Goal: Transaction & Acquisition: Download file/media

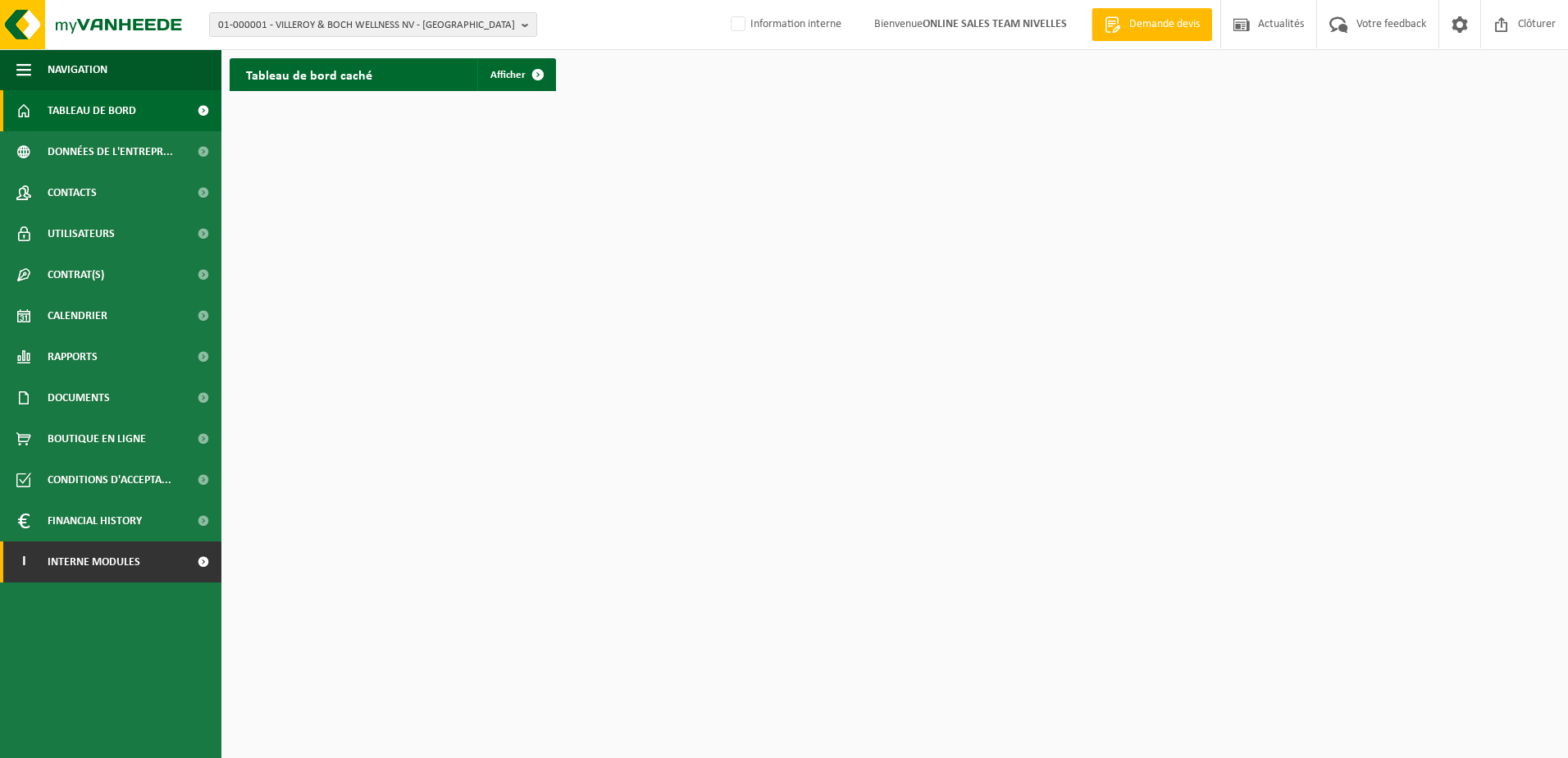
click at [210, 565] on span at bounding box center [202, 561] width 37 height 41
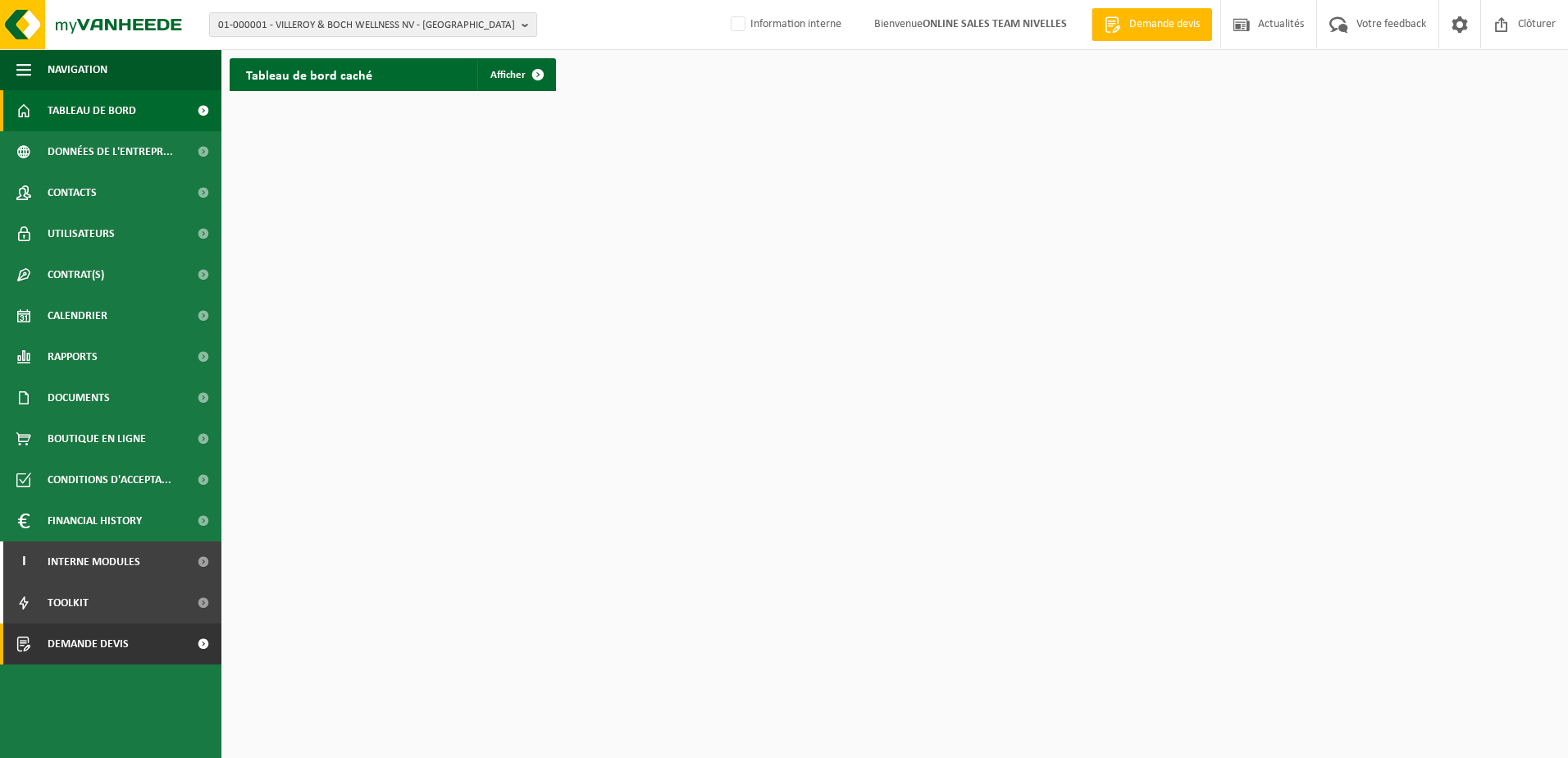
click at [197, 643] on span at bounding box center [202, 643] width 37 height 41
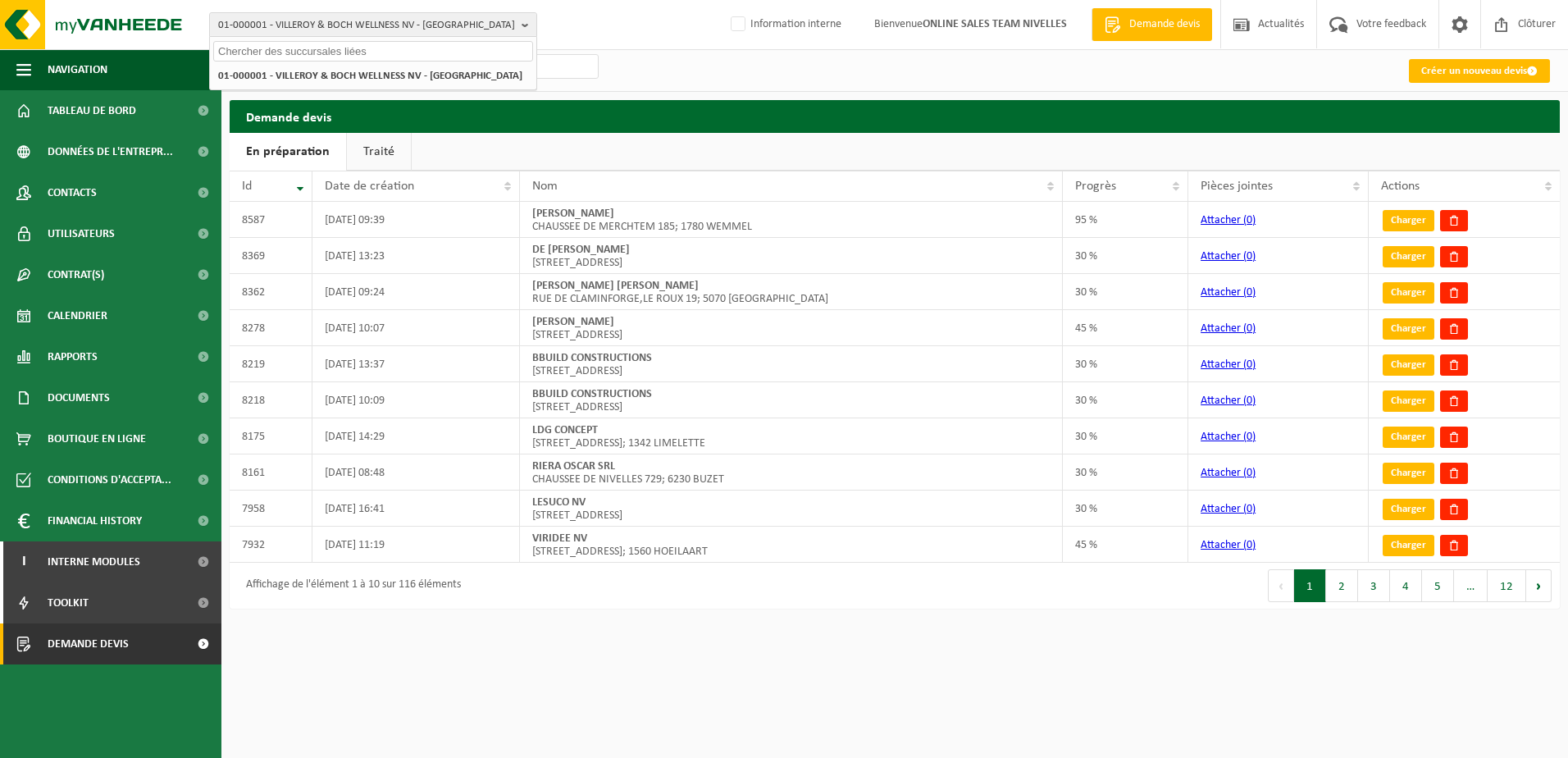
click at [504, 50] on input "text" at bounding box center [373, 51] width 320 height 21
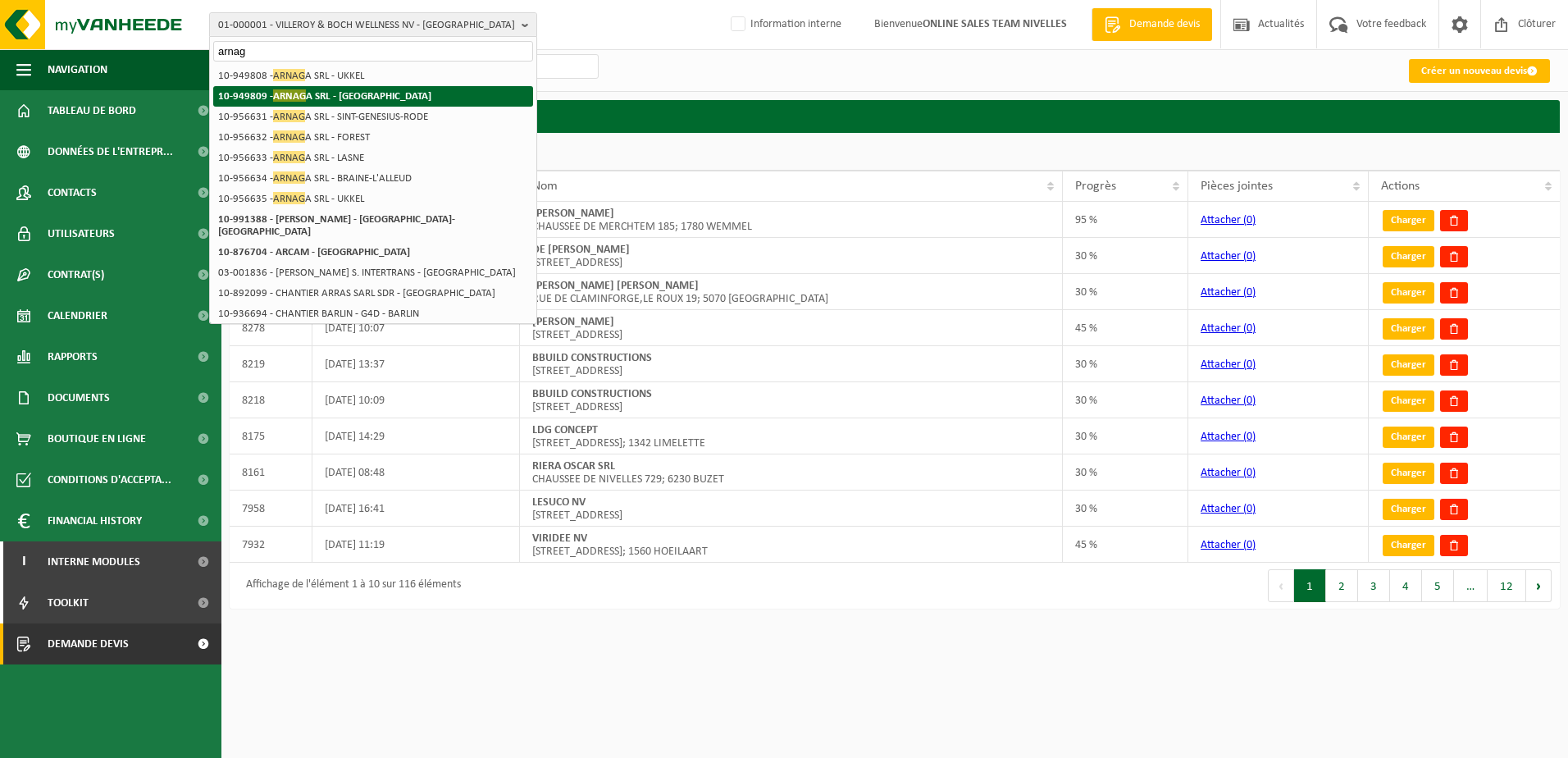
type input "arnag"
click at [398, 96] on li "10-949809 - ARNAG A SRL - WATERLOO" at bounding box center [373, 96] width 320 height 21
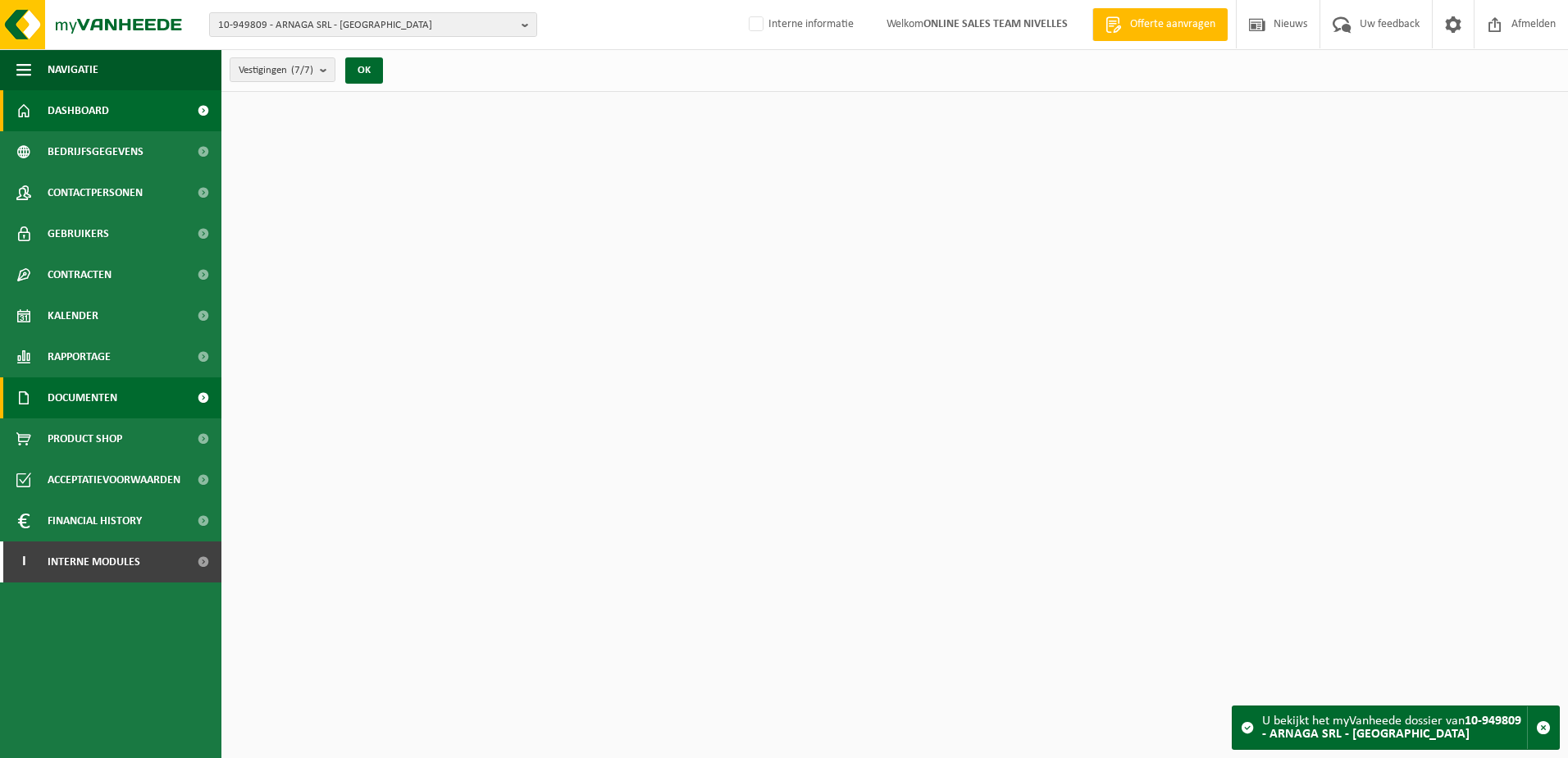
click at [136, 388] on link "Documenten" at bounding box center [110, 398] width 221 height 41
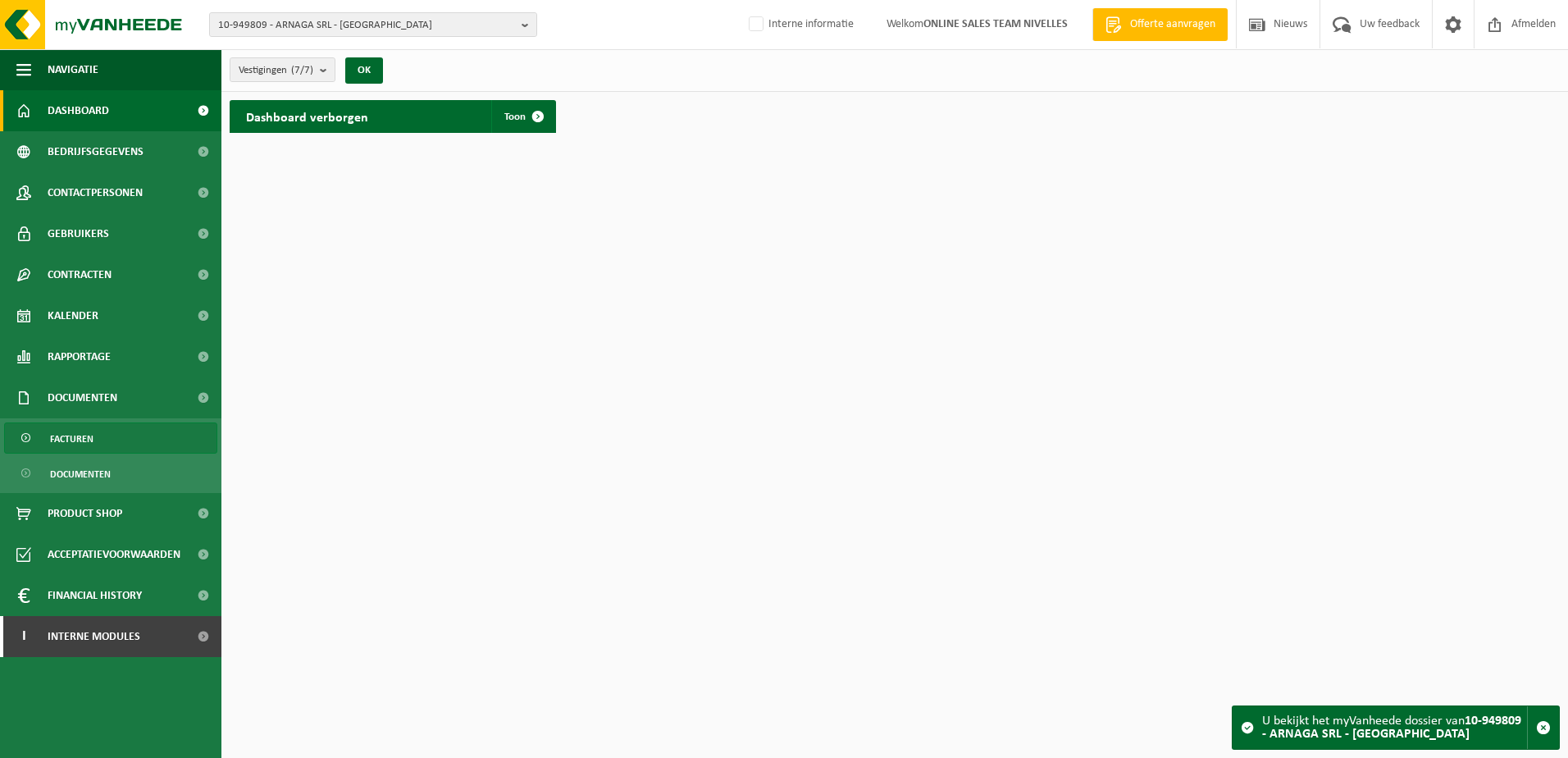
click at [136, 427] on link "Facturen" at bounding box center [111, 438] width 213 height 32
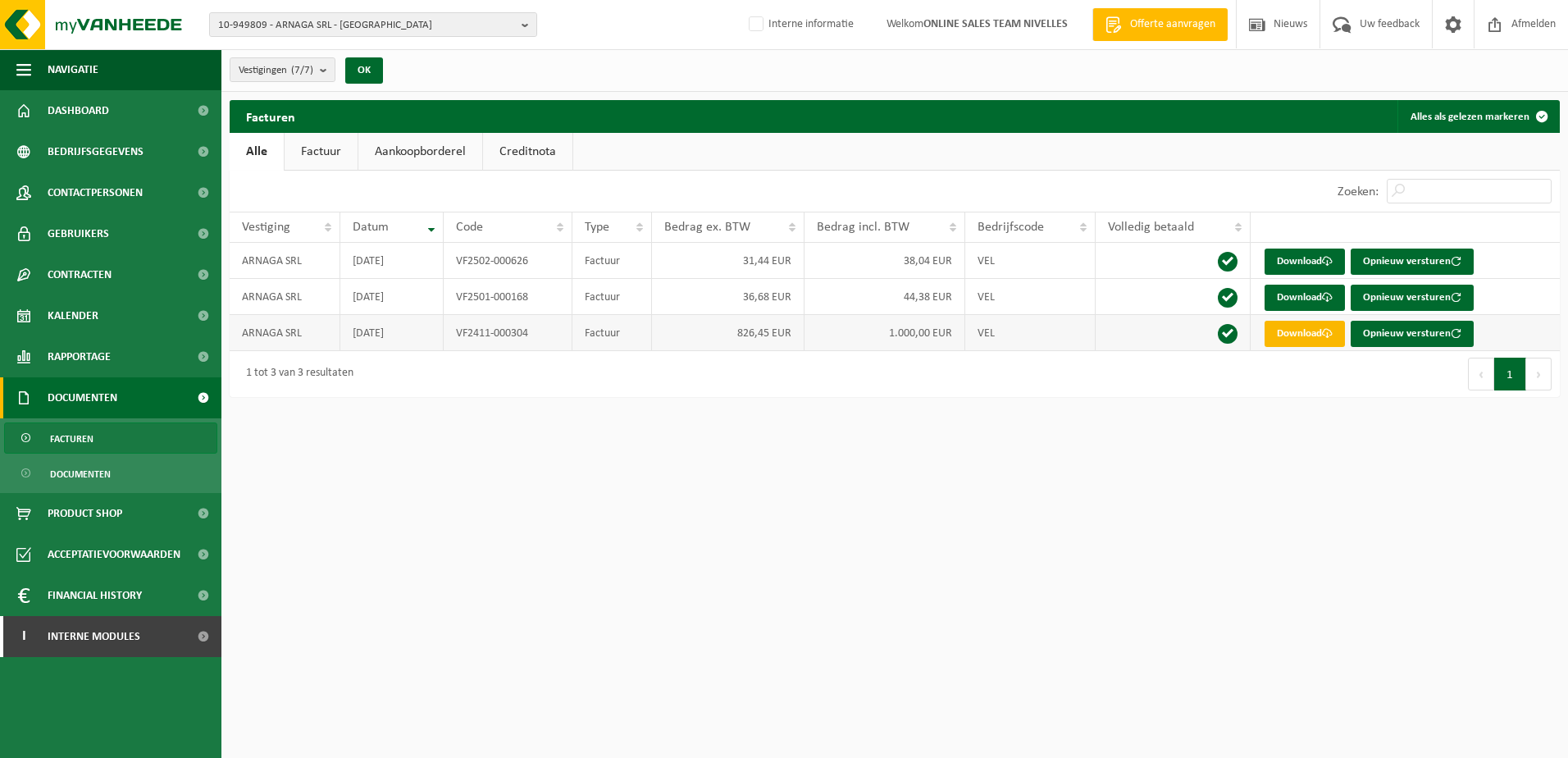
click at [1310, 332] on link "Download" at bounding box center [1304, 333] width 80 height 26
click at [1307, 287] on link "Download" at bounding box center [1304, 297] width 80 height 26
click at [1307, 262] on link "Download" at bounding box center [1304, 261] width 80 height 26
drag, startPoint x: 131, startPoint y: 648, endPoint x: 128, endPoint y: 678, distance: 30.1
click at [132, 648] on span "Interne modules" at bounding box center [94, 636] width 93 height 41
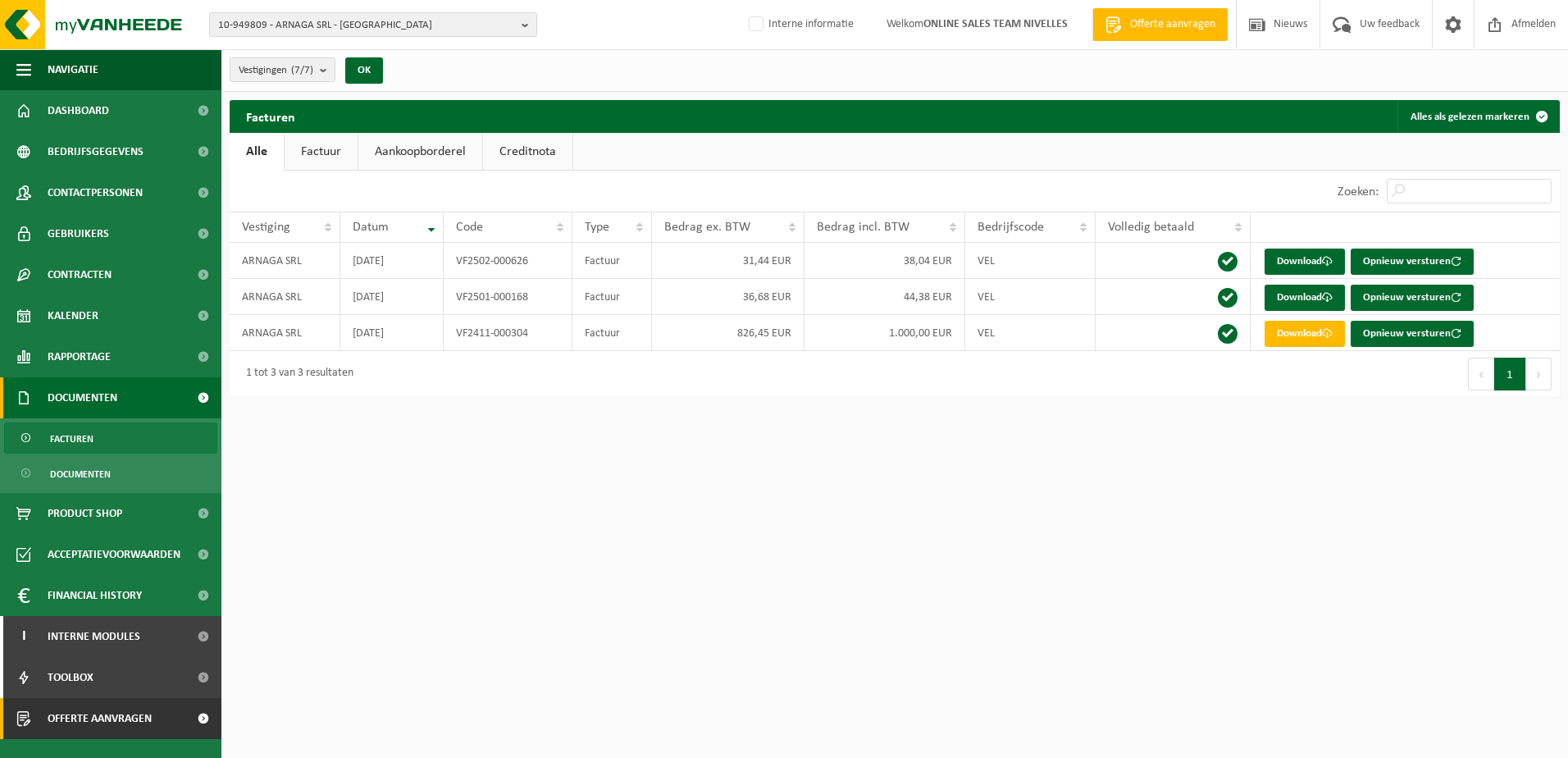
click at [141, 727] on span "Offerte aanvragen" at bounding box center [99, 718] width 104 height 41
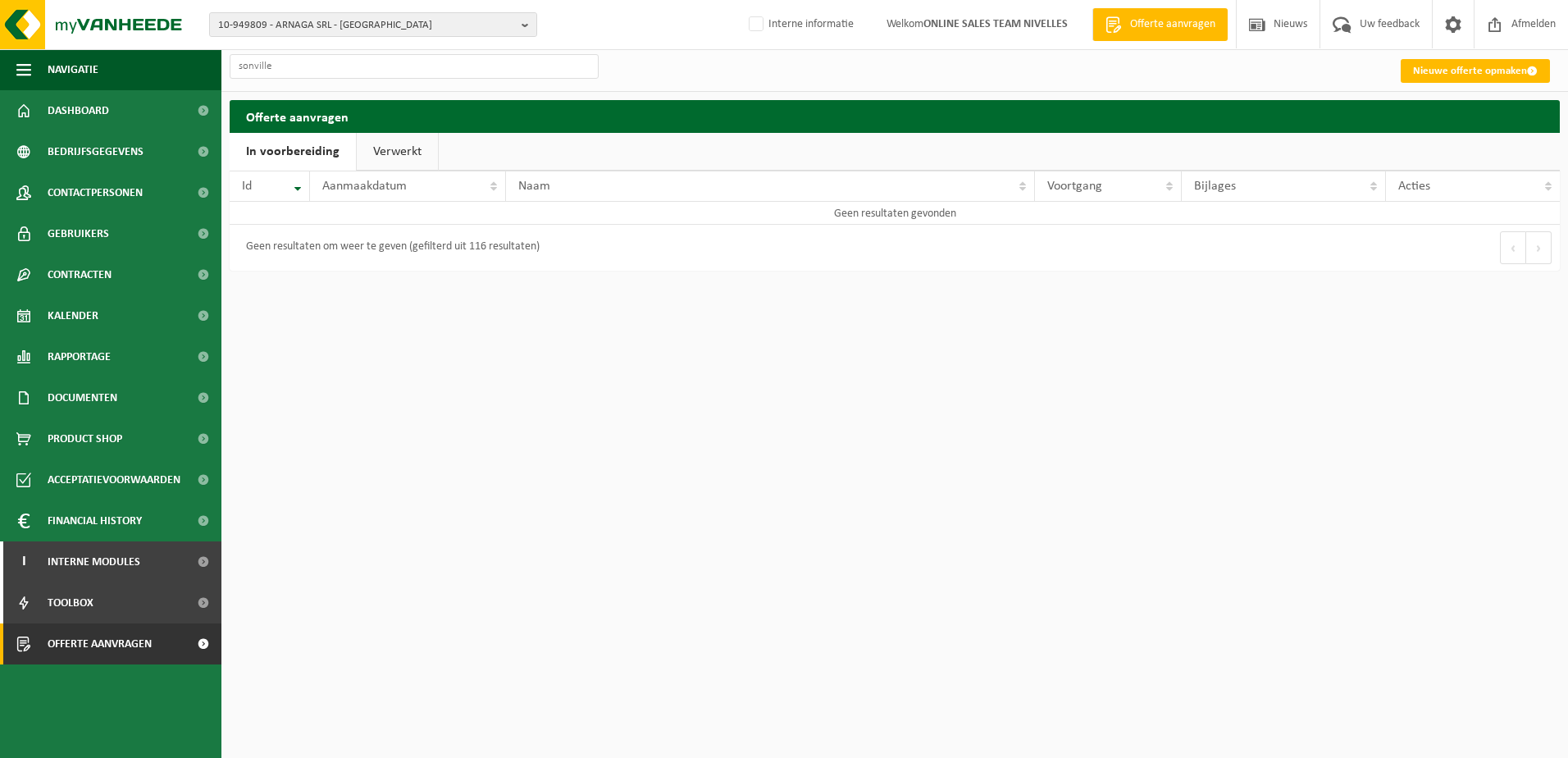
type input "sonville"
click at [401, 147] on link "Verwerkt" at bounding box center [397, 152] width 81 height 38
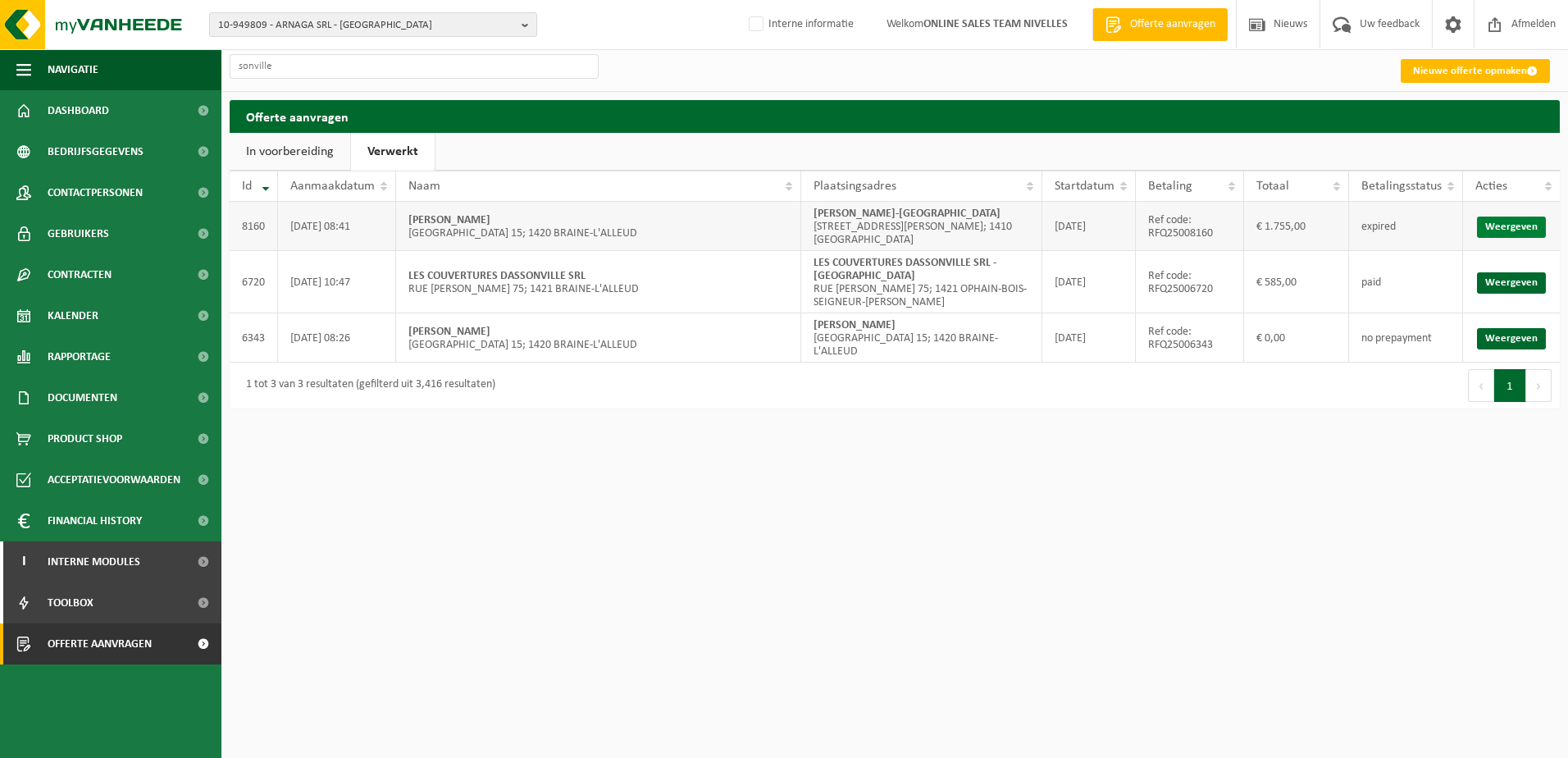
click at [1534, 217] on link "Weergeven" at bounding box center [1511, 228] width 69 height 22
click at [1033, 584] on html "10-949809 - ARNAGA SRL - [GEOGRAPHIC_DATA] 10-949809 - ARNAGA SRL - [GEOGRAPHIC…" at bounding box center [784, 379] width 1568 height 758
drag, startPoint x: 901, startPoint y: 566, endPoint x: 266, endPoint y: 86, distance: 796.0
click at [891, 544] on html "10-949809 - ARNAGA SRL - [GEOGRAPHIC_DATA] 10-949809 - ARNAGA SRL - [GEOGRAPHIC…" at bounding box center [784, 379] width 1568 height 758
click at [152, 630] on span "Offerte aanvragen" at bounding box center [99, 643] width 104 height 41
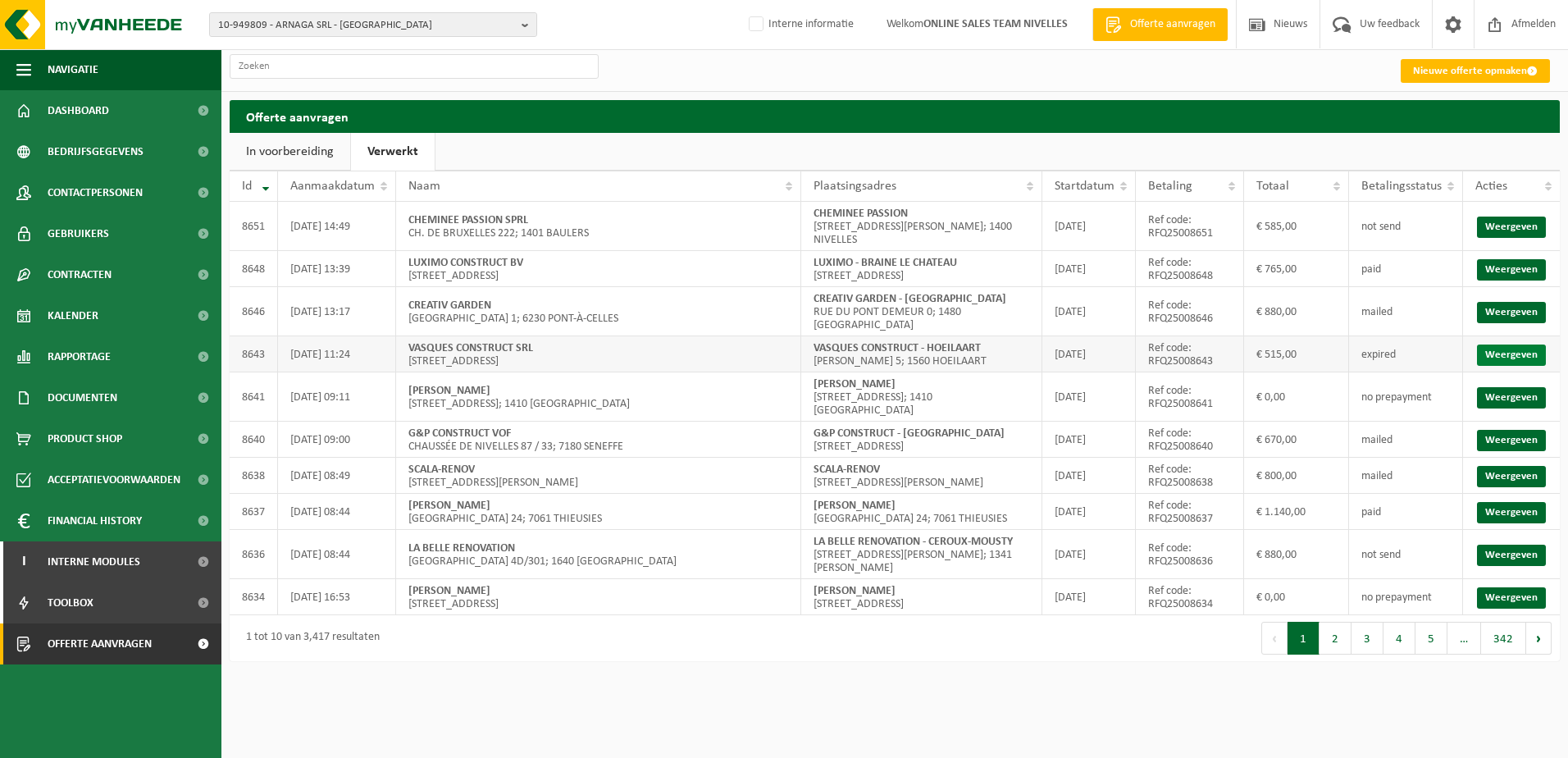
click at [1522, 344] on link "Weergeven" at bounding box center [1511, 355] width 69 height 22
click at [1534, 304] on link "Weergeven" at bounding box center [1511, 313] width 69 height 22
click at [1530, 267] on link "Weergeven" at bounding box center [1511, 270] width 69 height 22
click at [1530, 228] on link "Weergeven" at bounding box center [1511, 228] width 69 height 22
click at [649, 717] on html "10-949809 - ARNAGA SRL - WATERLOO 10-949809 - ARNAGA SRL - WATERLOO 10-956631 -…" at bounding box center [784, 379] width 1568 height 758
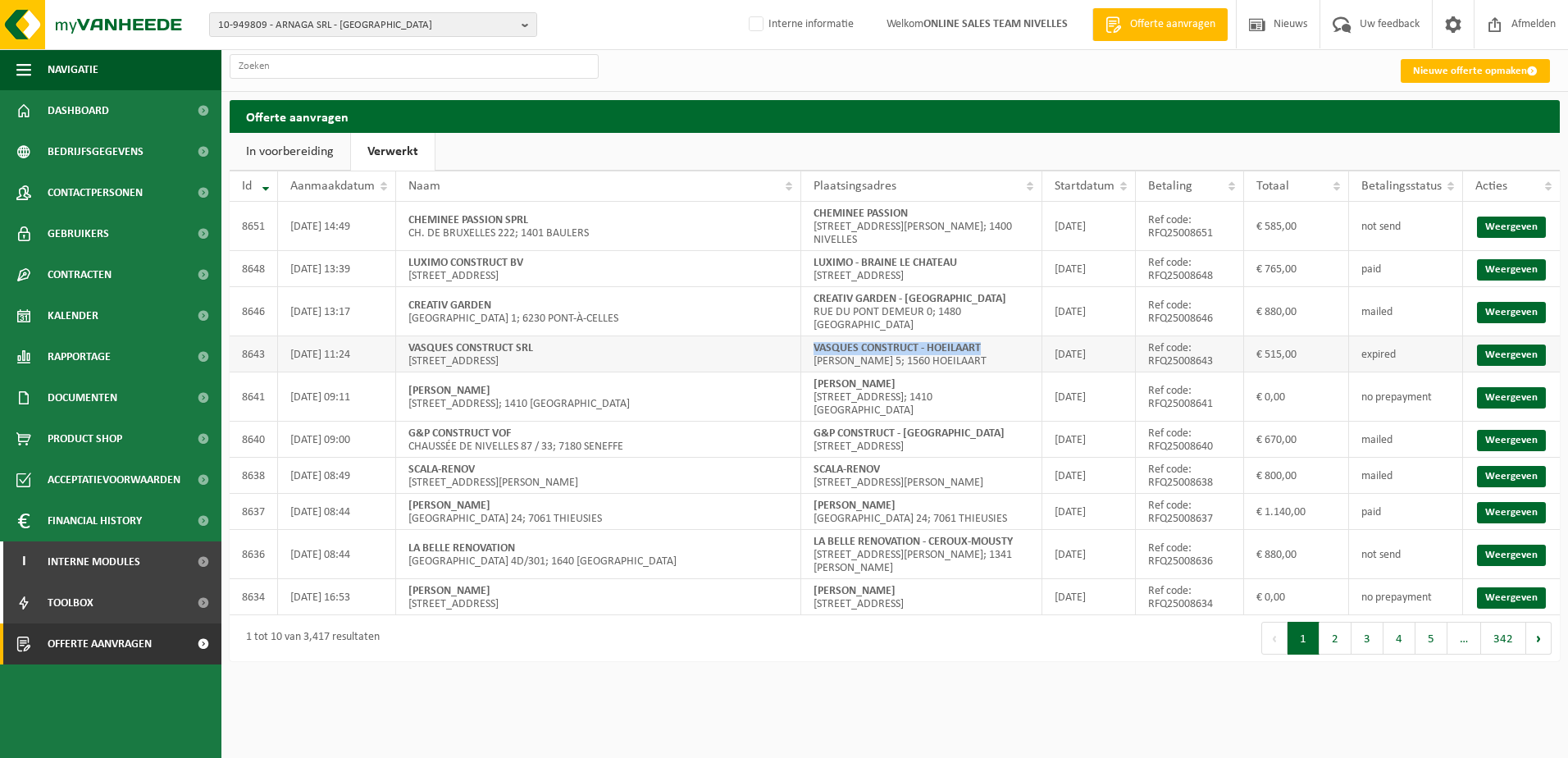
drag, startPoint x: 985, startPoint y: 336, endPoint x: 817, endPoint y: 339, distance: 168.0
click at [817, 339] on td "VASQUES CONSTRUCT - HOEILAART Albert I Laan 5; 1560 HOEILAART" at bounding box center [921, 354] width 241 height 36
copy strong "VASQUES CONSTRUCT - HOEILAART"
click at [1521, 344] on link "Weergeven" at bounding box center [1511, 355] width 69 height 22
drag, startPoint x: 954, startPoint y: 303, endPoint x: 938, endPoint y: 301, distance: 16.1
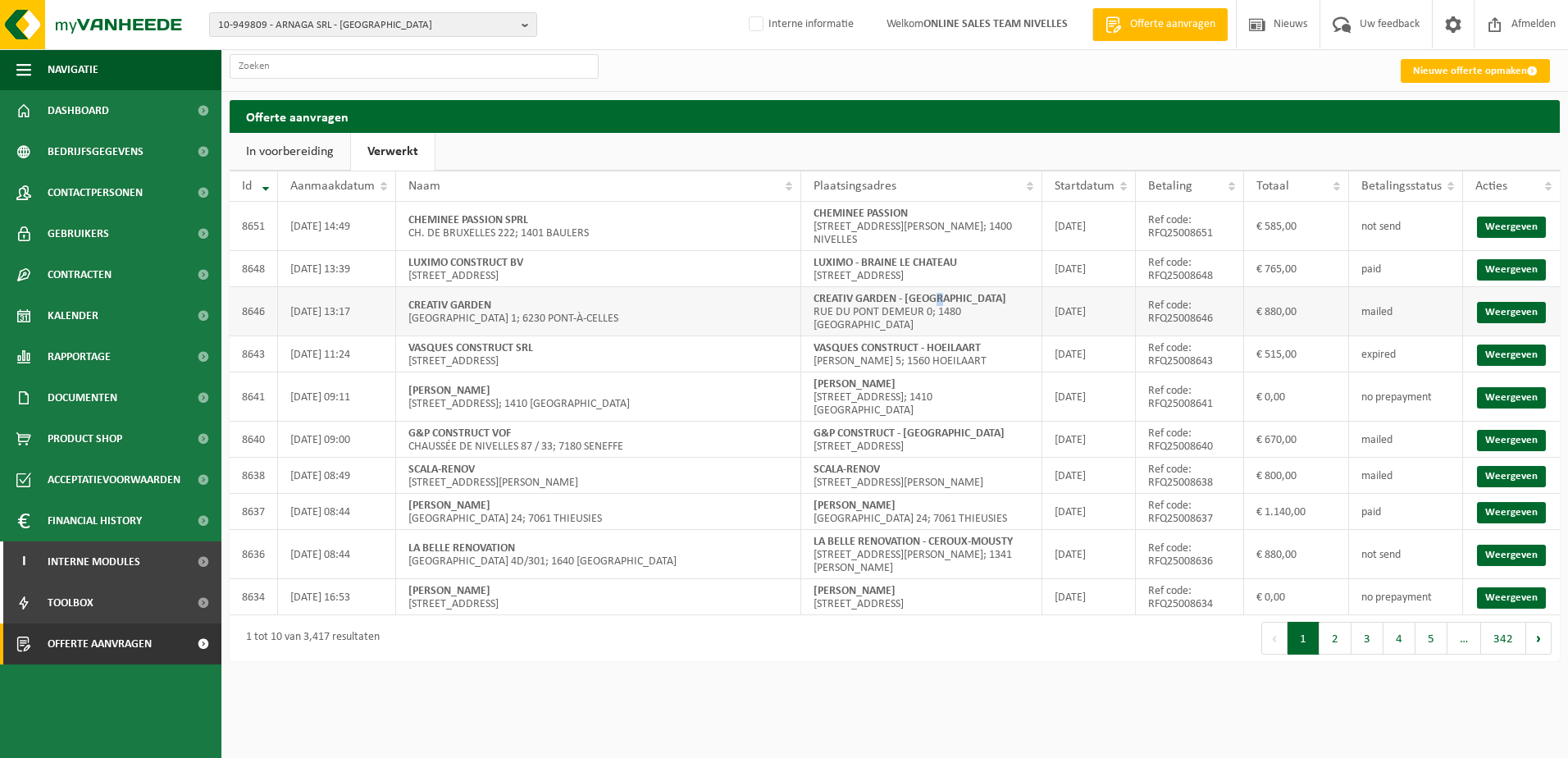
click at [938, 301] on td "CREATIV GARDEN - TUBIZE RUE DU PONT DEMEUR 0; 1480 TUBIZE" at bounding box center [921, 312] width 241 height 49
drag, startPoint x: 938, startPoint y: 301, endPoint x: 947, endPoint y: 301, distance: 9.0
click at [947, 301] on td "CREATIV GARDEN - TUBIZE RUE DU PONT DEMEUR 0; 1480 TUBIZE" at bounding box center [921, 312] width 241 height 49
click at [924, 306] on td "CREATIV GARDEN - TUBIZE RUE DU PONT DEMEUR 0; 1480 TUBIZE" at bounding box center [921, 312] width 241 height 49
drag, startPoint x: 941, startPoint y: 297, endPoint x: 815, endPoint y: 299, distance: 126.0
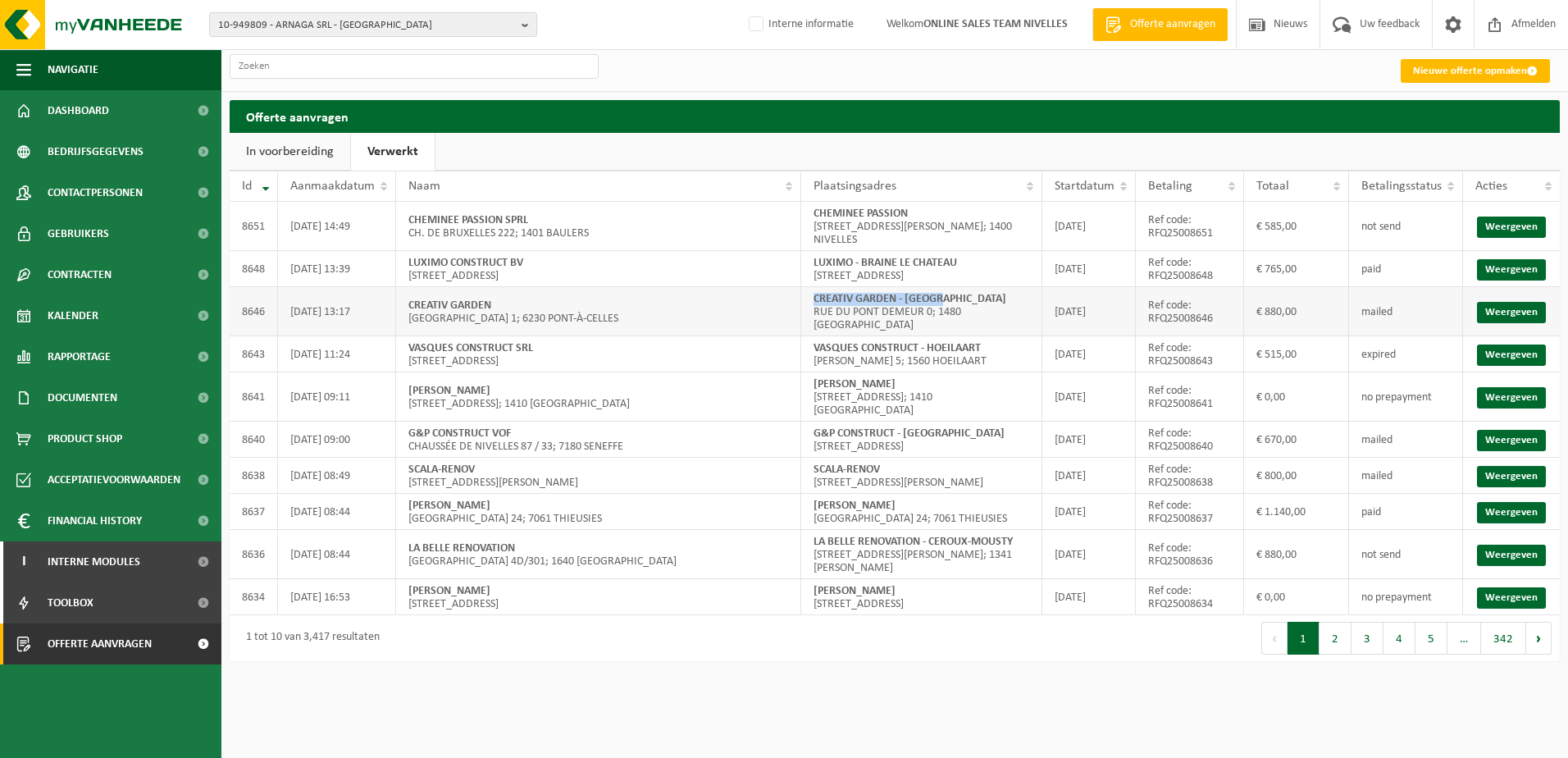
click at [815, 299] on td "CREATIV GARDEN - TUBIZE RUE DU PONT DEMEUR 0; 1480 TUBIZE" at bounding box center [921, 312] width 241 height 49
copy strong "CREATIV GARDEN - TUBIZE"
click at [1537, 308] on link "Weergeven" at bounding box center [1511, 313] width 69 height 22
drag, startPoint x: 967, startPoint y: 265, endPoint x: 815, endPoint y: 270, distance: 152.1
click at [815, 270] on td "LUXIMO - BRAINE LE CHATEAU RUE CASTIAUX 30; 1440 BRAINE-LE-CHÂTEAU" at bounding box center [921, 269] width 241 height 36
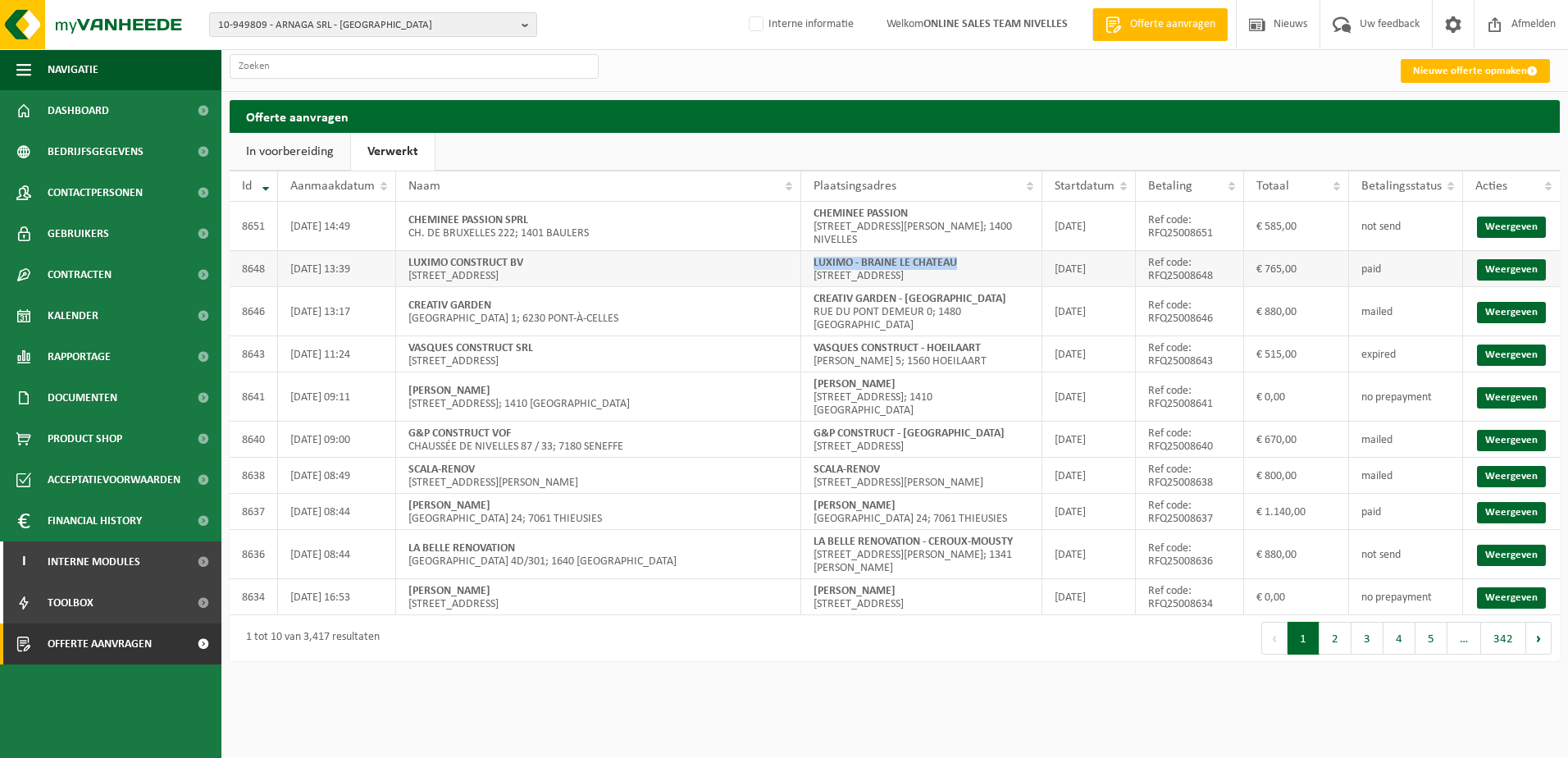
copy strong "LUXIMO - BRAINE LE CHATEAU"
click at [1512, 272] on link "Weergeven" at bounding box center [1511, 270] width 69 height 22
click at [1498, 229] on link "Weergeven" at bounding box center [1511, 228] width 69 height 22
drag, startPoint x: 912, startPoint y: 217, endPoint x: 817, endPoint y: 218, distance: 95.0
click at [817, 218] on td "CHEMINEE PASSION AVENUE ROBERT SCHUMAN 51 BLOC E15; 1400 NIVELLES" at bounding box center [921, 226] width 241 height 49
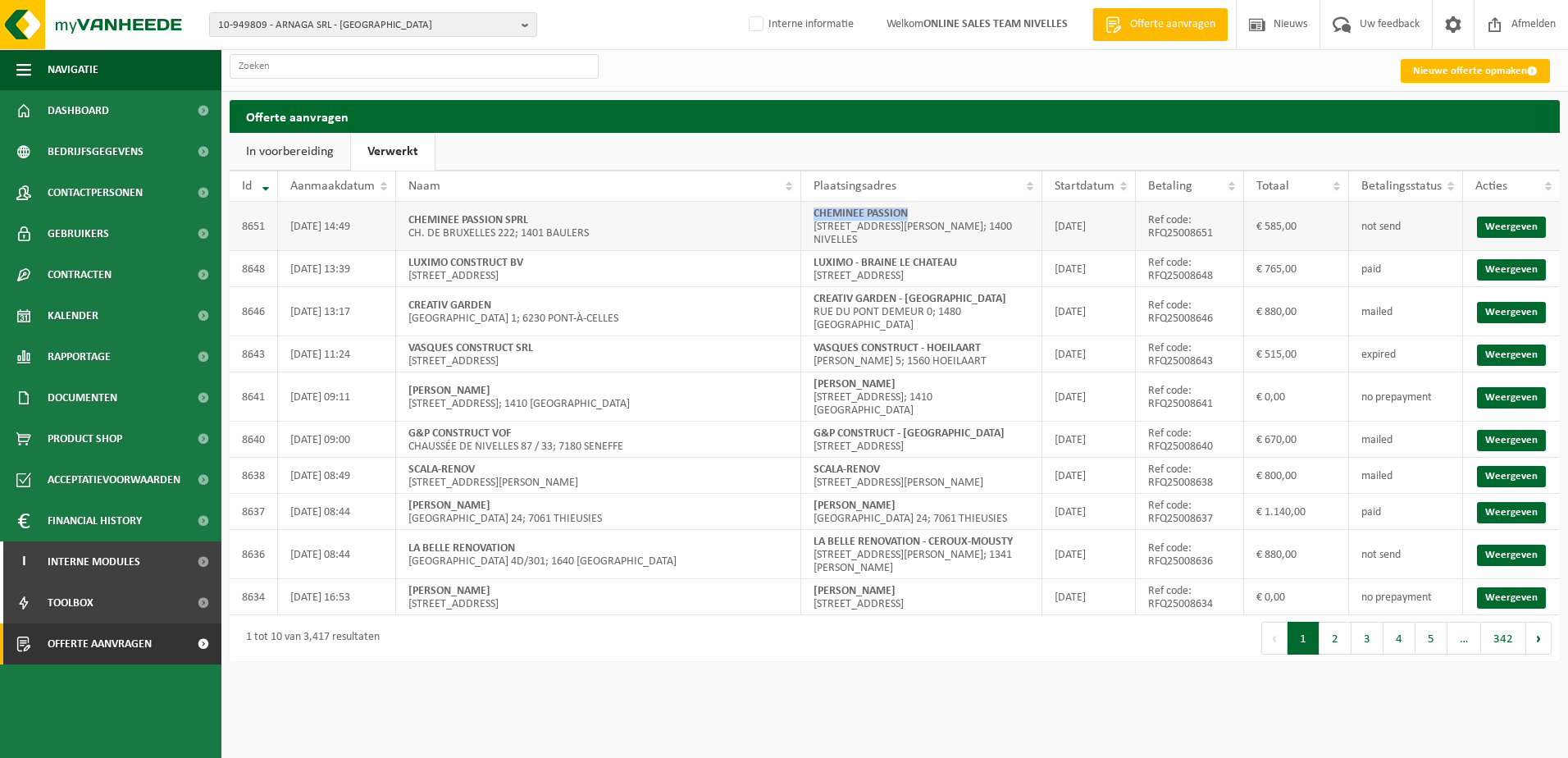
copy strong "CHEMINEE PASSION"
click at [977, 658] on div "Navigatie Offerte aanvragen Nieuws Uw feedback Afmelden Dashboard Bedrijfsgegev…" at bounding box center [784, 339] width 1568 height 678
click at [518, 32] on button "10-949809 - ARNAGA SRL - WATERLOO" at bounding box center [373, 24] width 328 height 24
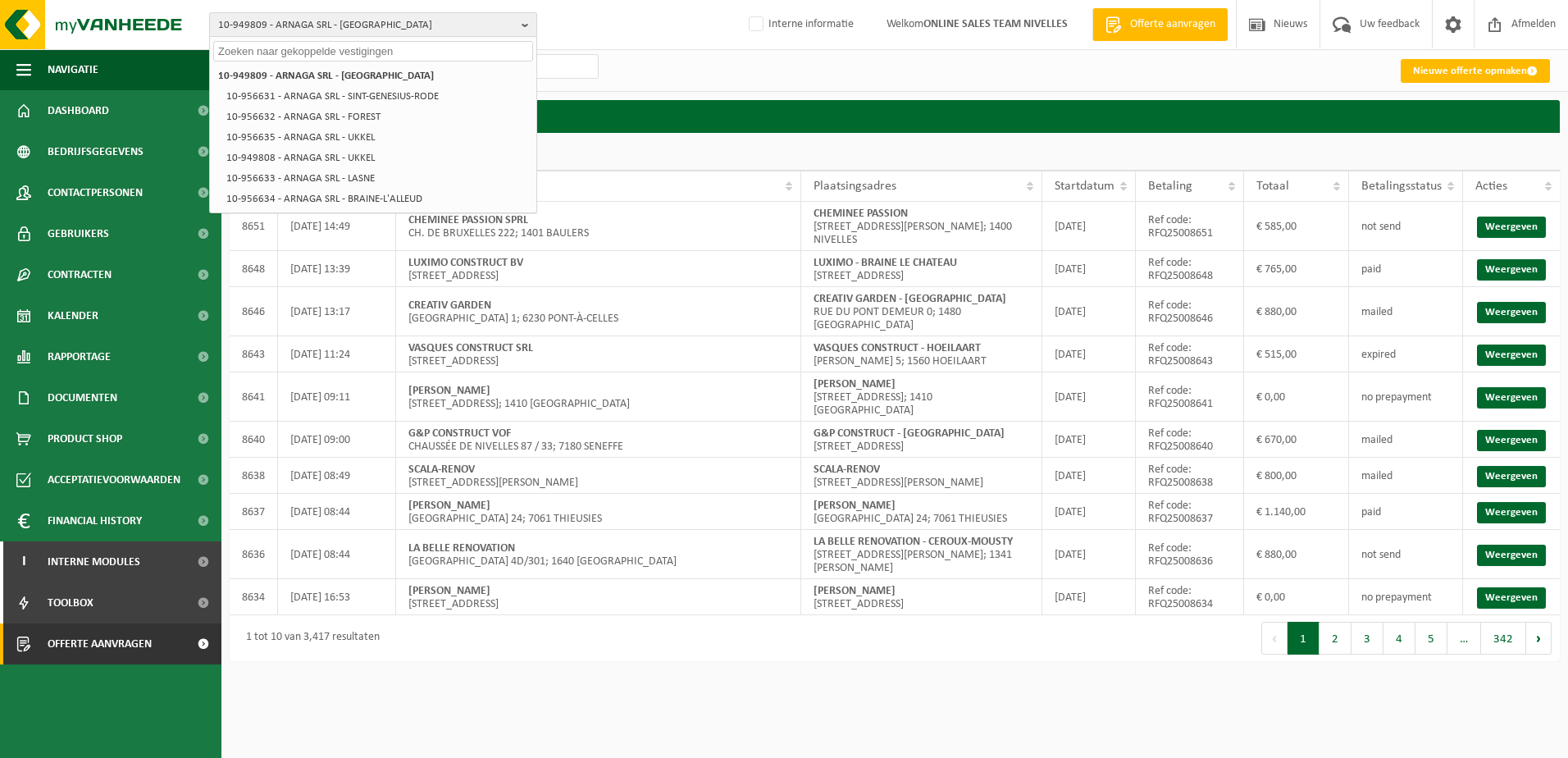
paste input "10-950456"
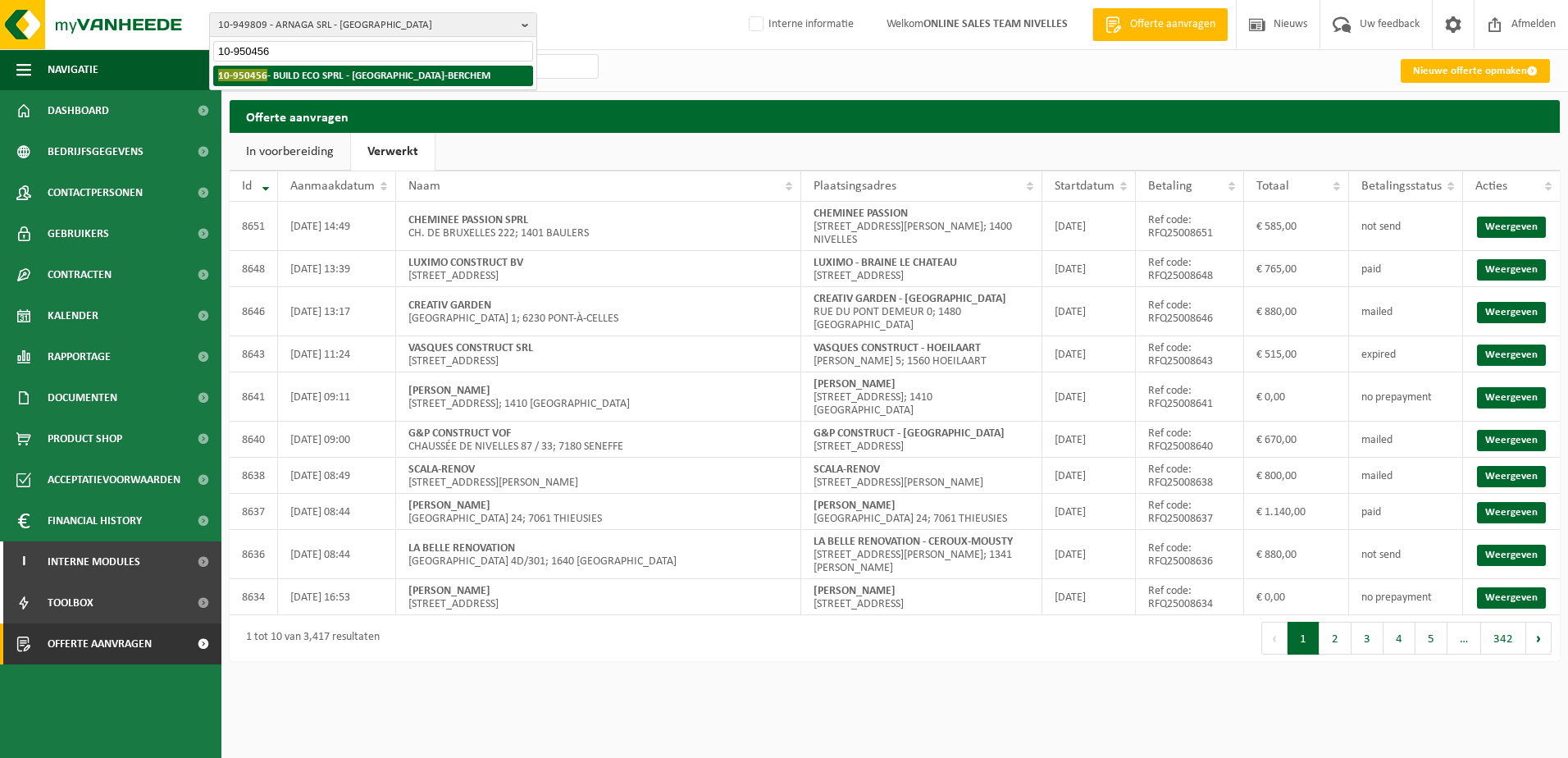
type input "10-950456"
click at [465, 69] on li "10-950456 - BUILD ECO SPRL - SINT-AGATHA-BERCHEM" at bounding box center [373, 76] width 320 height 21
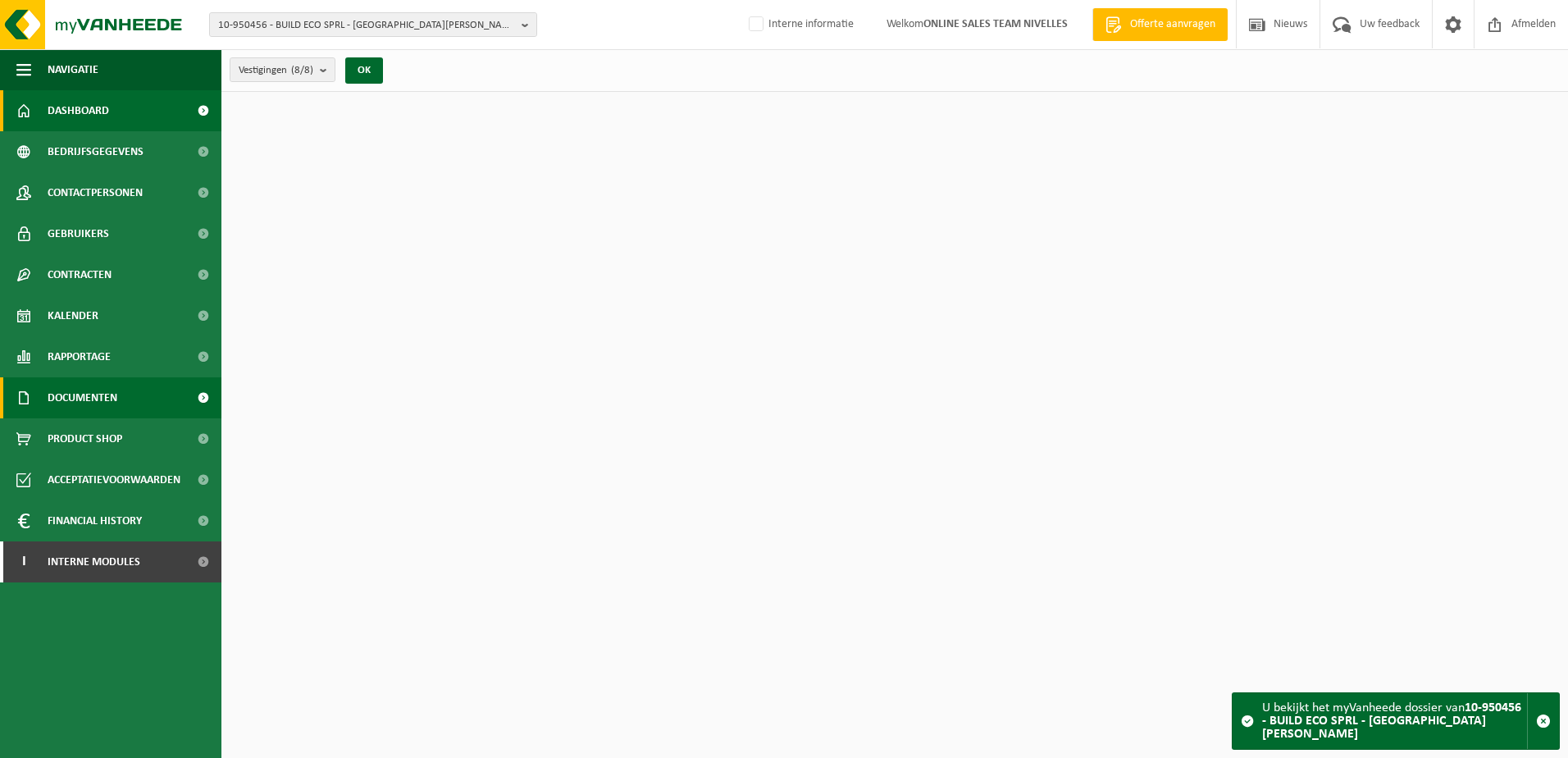
click at [147, 398] on link "Documenten" at bounding box center [110, 398] width 221 height 41
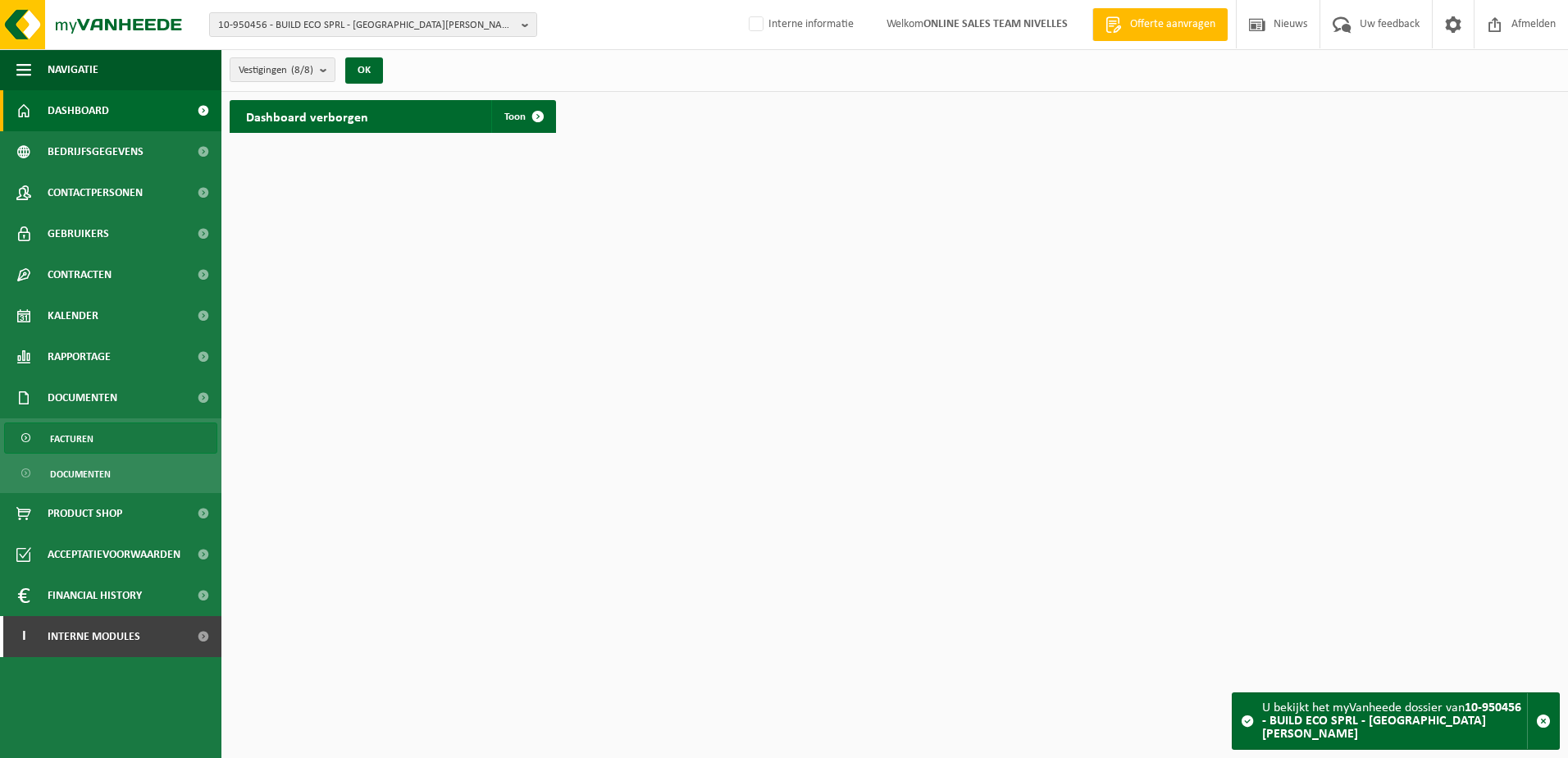
click at [139, 439] on link "Facturen" at bounding box center [111, 438] width 213 height 32
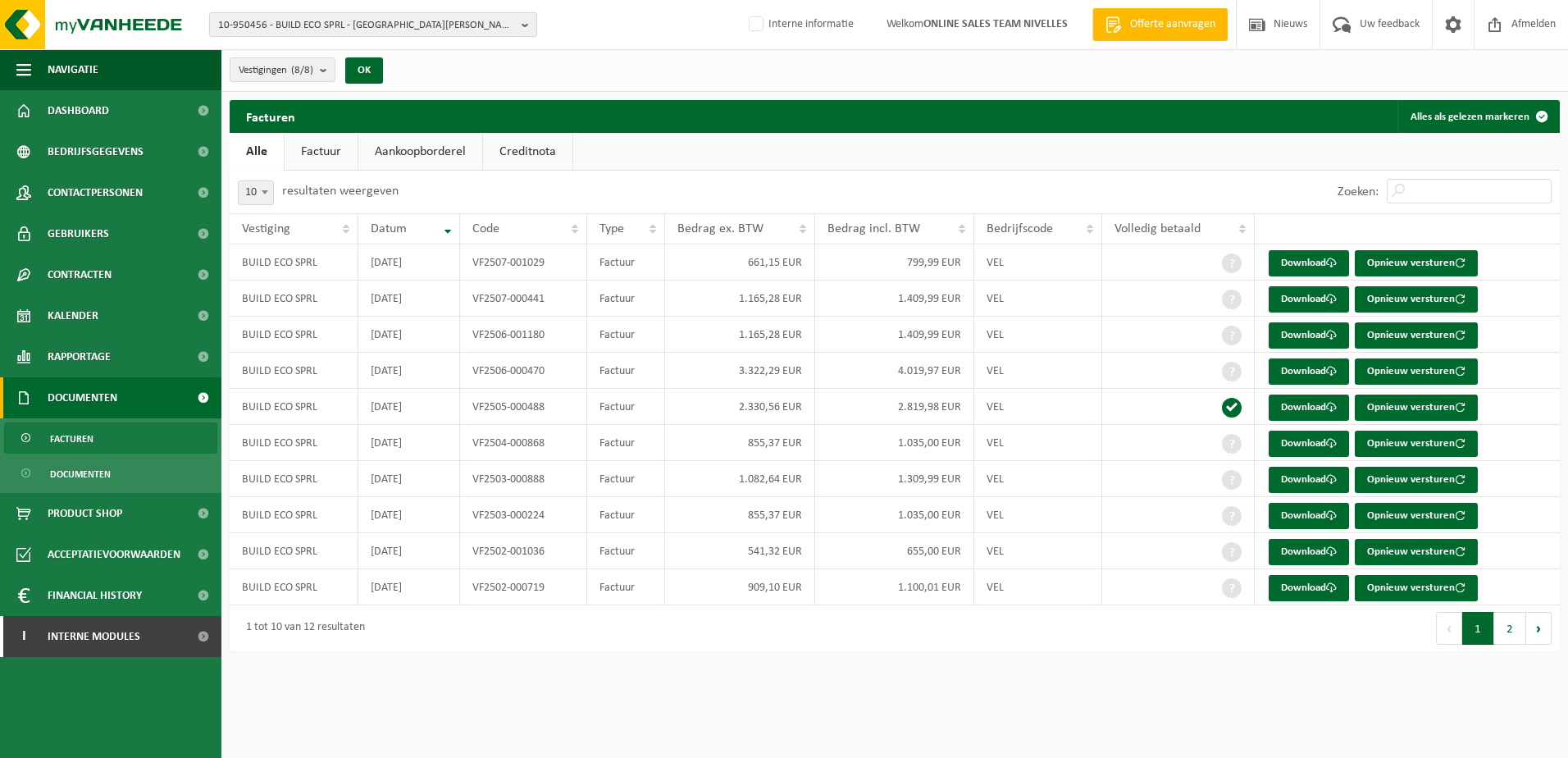
click at [1509, 646] on div "Eerste Vorige 1 2 Volgende Laatste" at bounding box center [1227, 628] width 665 height 46
click at [1515, 632] on button "2" at bounding box center [1510, 628] width 32 height 33
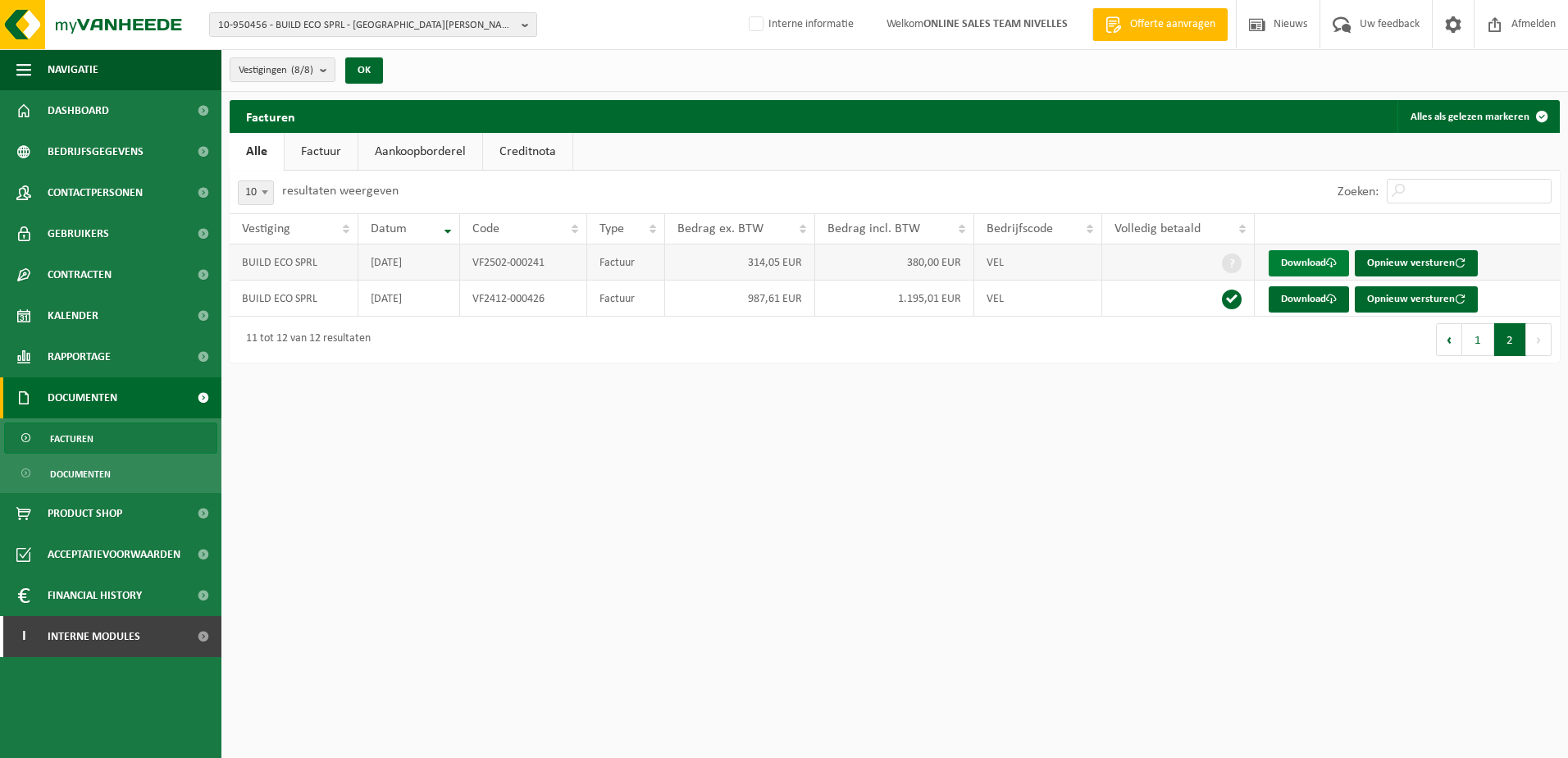
click at [1285, 266] on link "Download" at bounding box center [1309, 263] width 80 height 26
click at [1477, 342] on button "1" at bounding box center [1478, 340] width 32 height 33
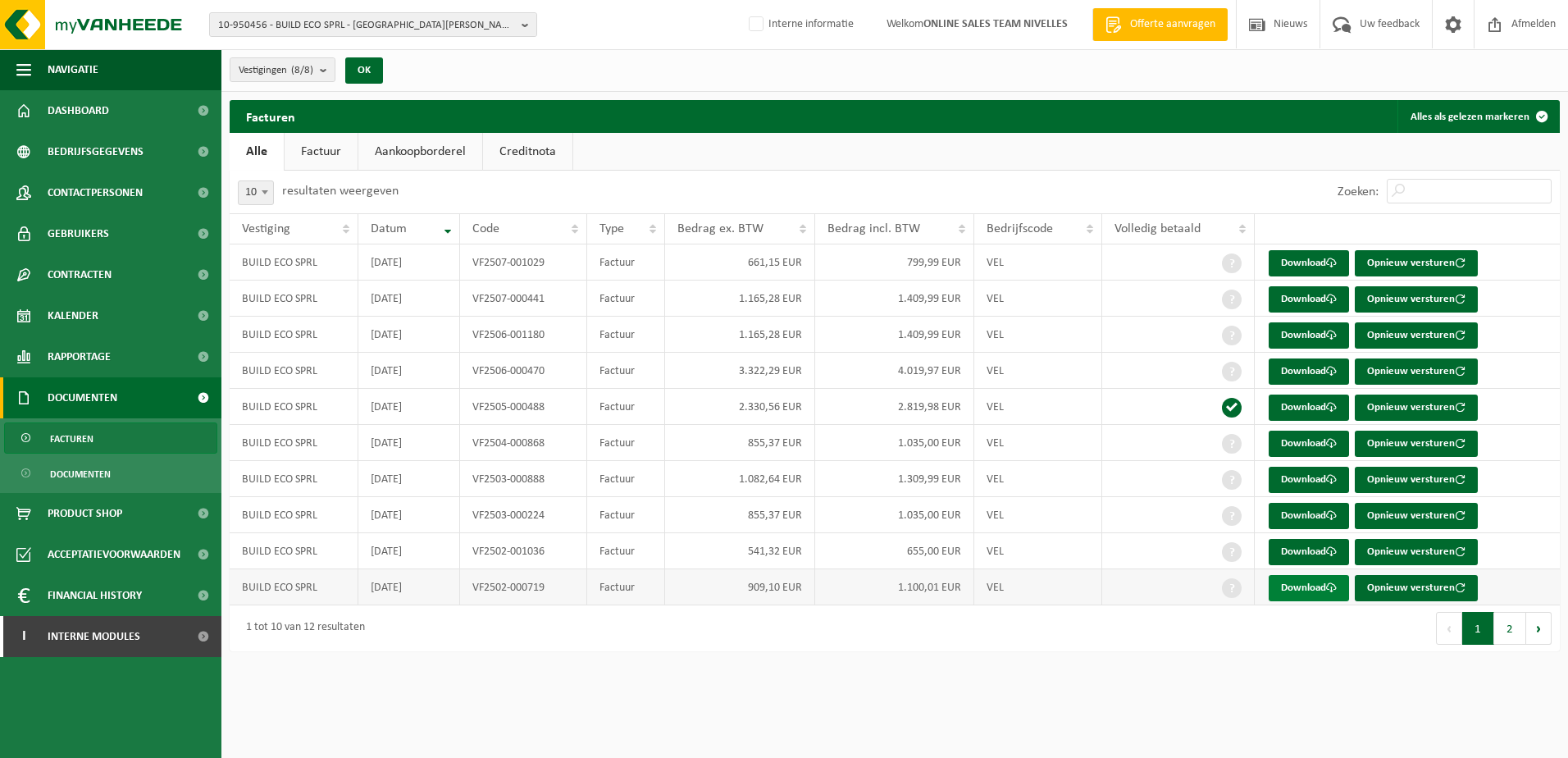
click at [1316, 589] on link "Download" at bounding box center [1309, 588] width 80 height 26
click at [1324, 555] on link "Download" at bounding box center [1309, 552] width 80 height 26
click at [1316, 517] on link "Download" at bounding box center [1309, 516] width 80 height 26
click at [1303, 475] on link "Download" at bounding box center [1309, 480] width 80 height 26
click at [1317, 435] on link "Download" at bounding box center [1309, 444] width 80 height 26
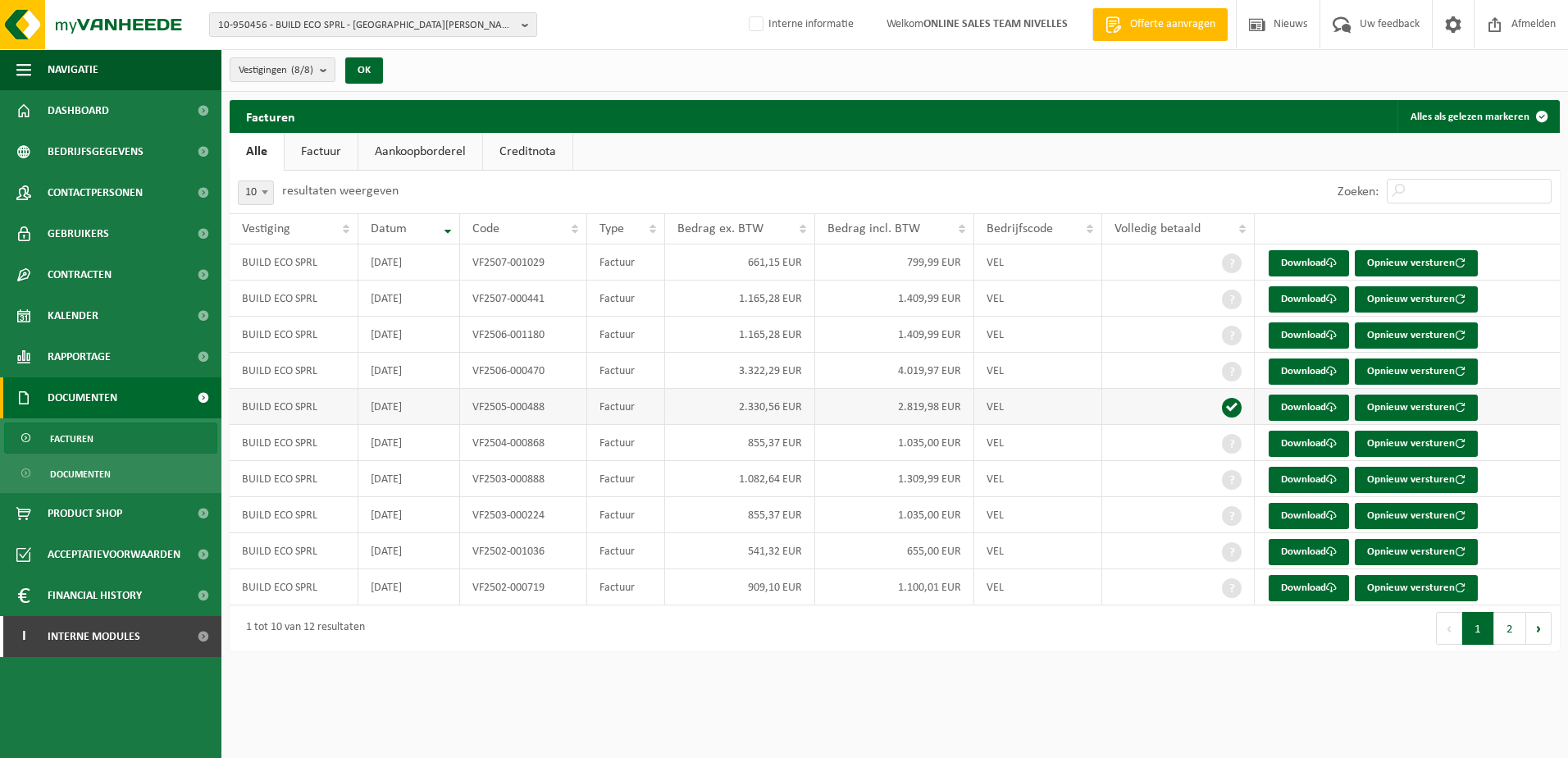
click at [1553, 400] on td "Download Opnieuw versturen" at bounding box center [1407, 407] width 305 height 36
click at [1310, 370] on link "Download" at bounding box center [1309, 371] width 80 height 26
click at [1497, 329] on td "Download Opnieuw versturen" at bounding box center [1407, 335] width 305 height 36
click at [1306, 334] on link "Download" at bounding box center [1309, 335] width 80 height 26
click at [675, 295] on td "1.165,28 EUR" at bounding box center [740, 299] width 150 height 36
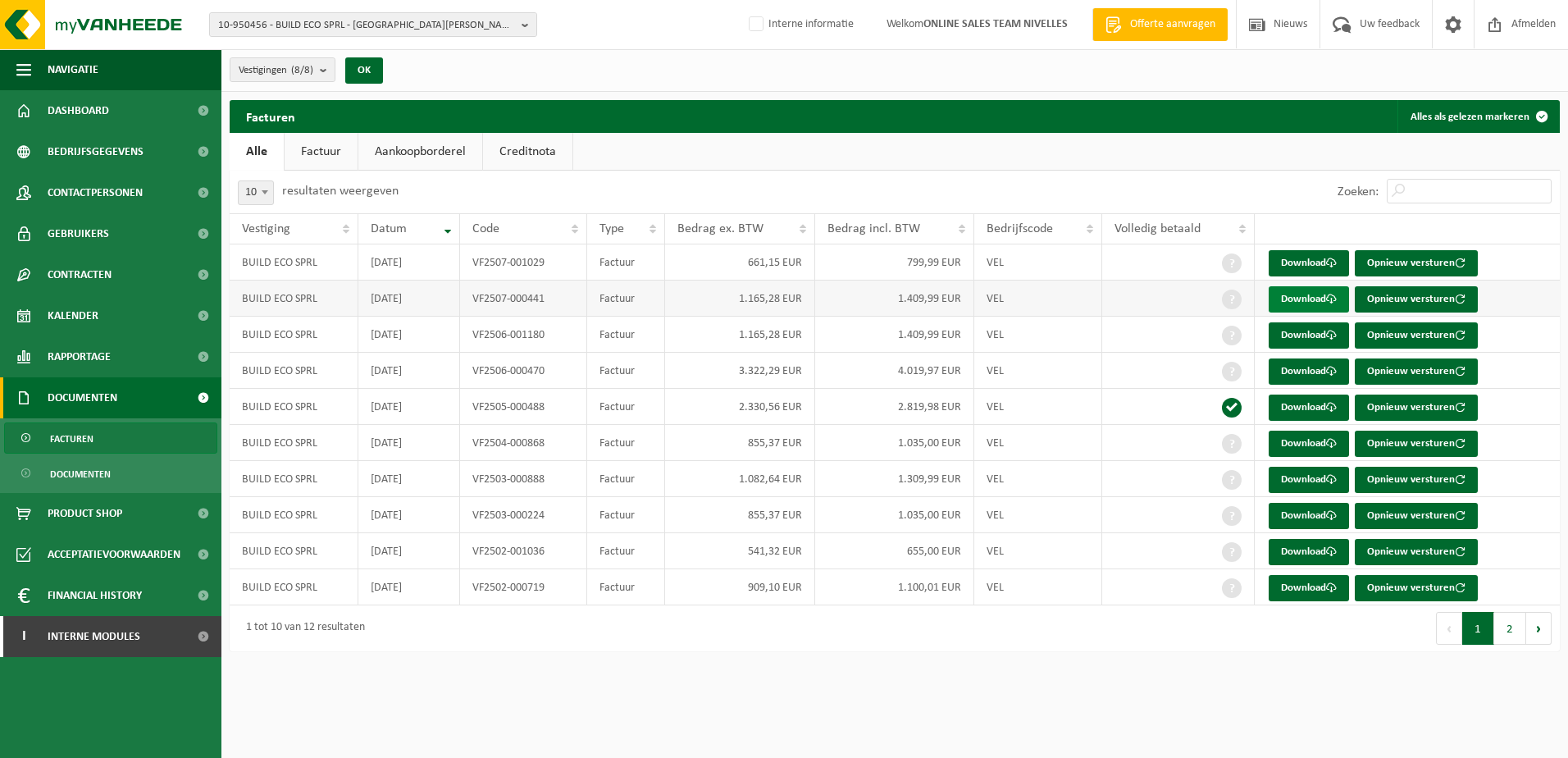
click at [1286, 304] on link "Download" at bounding box center [1309, 299] width 80 height 26
click at [879, 267] on td "799,99 EUR" at bounding box center [895, 263] width 159 height 36
click at [1307, 271] on link "Download" at bounding box center [1309, 263] width 80 height 26
click at [1032, 148] on ul "Alle Factuur Aankoopborderel Creditnota" at bounding box center [894, 152] width 1330 height 38
drag, startPoint x: 1031, startPoint y: 699, endPoint x: 1043, endPoint y: 688, distance: 16.3
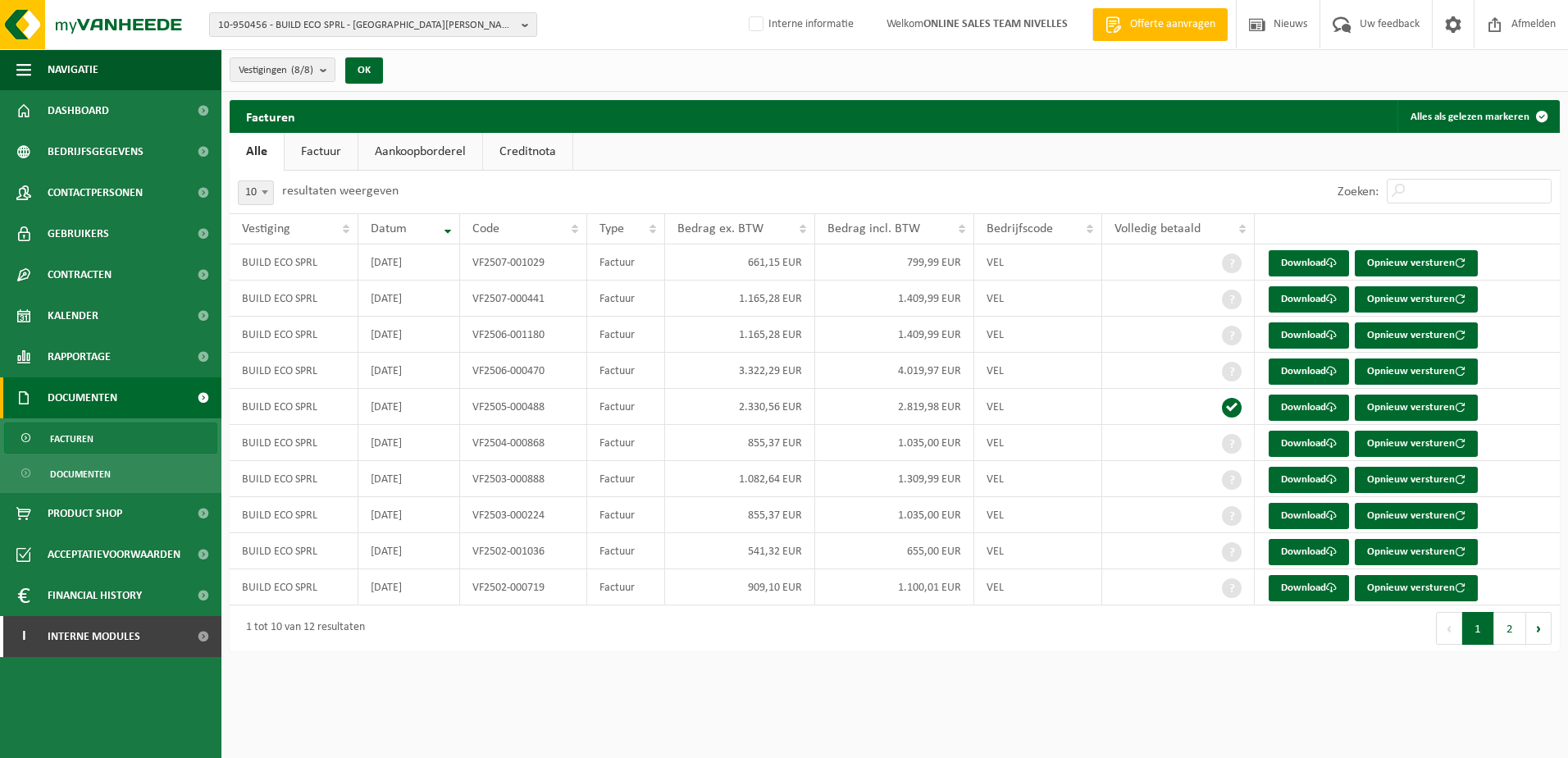
click at [1040, 691] on html "10-950456 - BUILD ECO SPRL - SINT-AGATHA-BERCHEM 10-950456 - BUILD ECO SPRL - S…" at bounding box center [784, 379] width 1568 height 758
click at [524, 27] on b "button" at bounding box center [529, 24] width 14 height 23
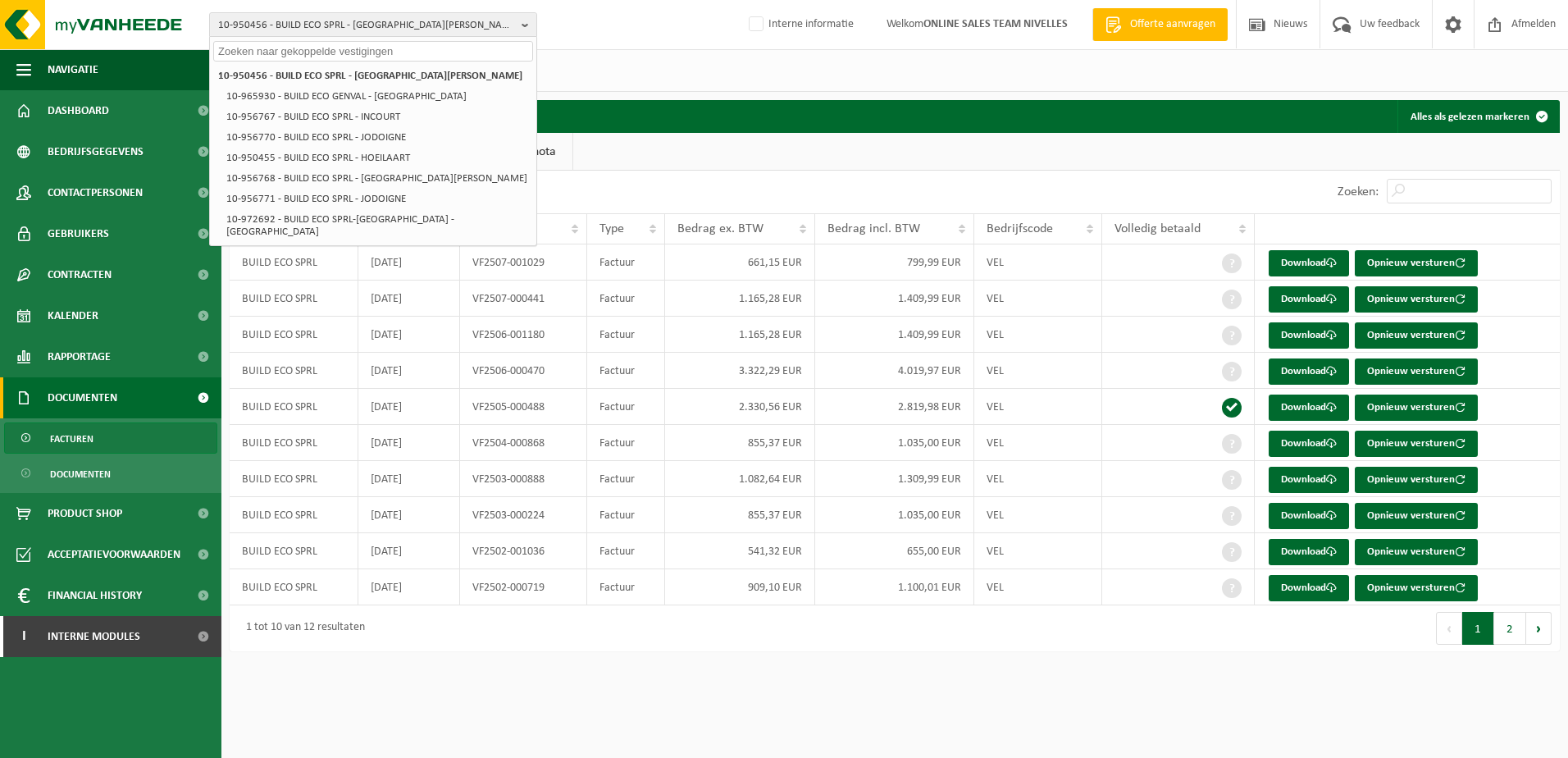
click at [389, 51] on input "text" at bounding box center [373, 51] width 320 height 21
paste input "10-950017"
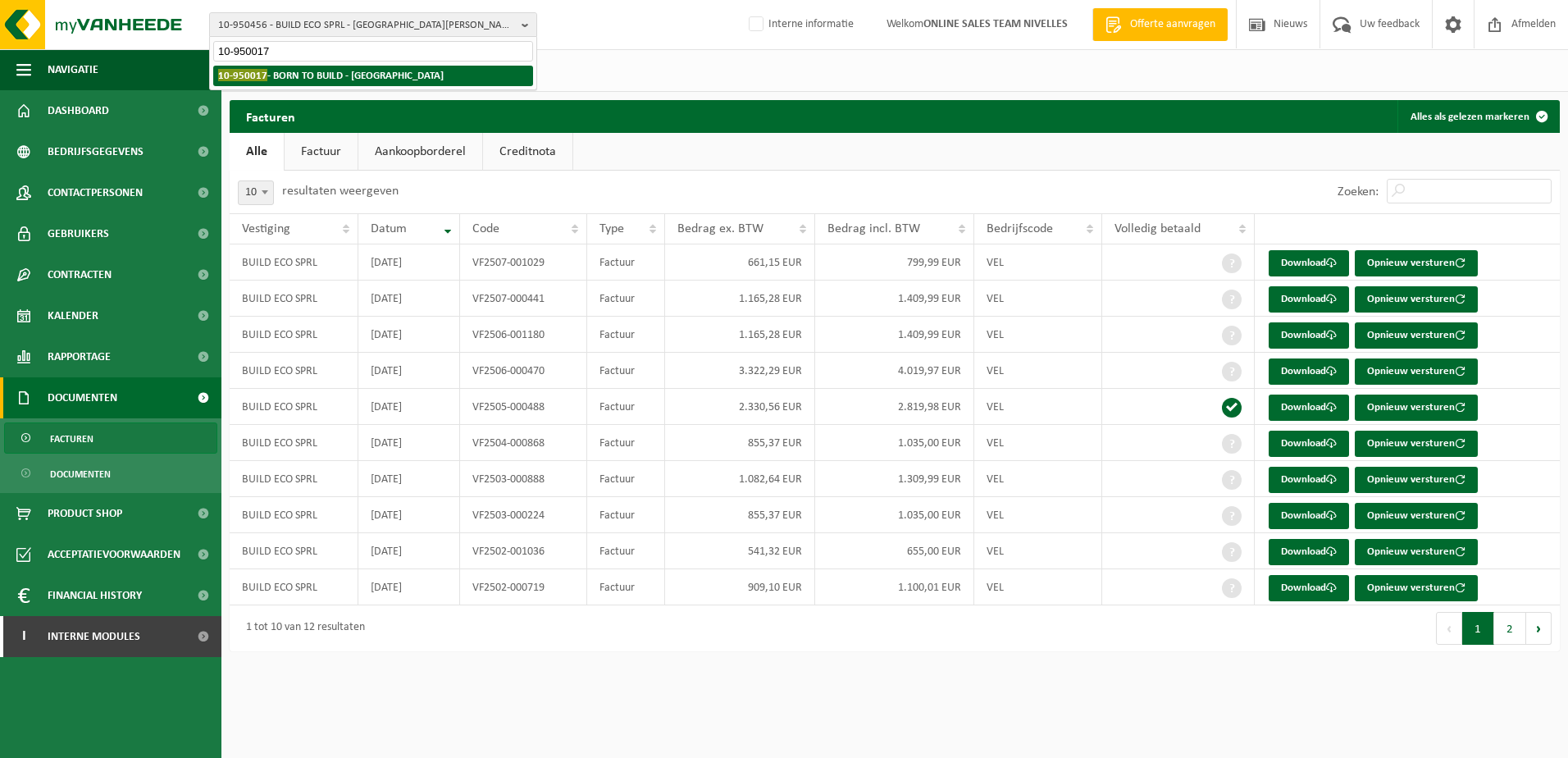
type input "10-950017"
click at [379, 79] on strong "10-950017 - BORN TO BUILD - BRUXELLES" at bounding box center [331, 75] width 226 height 13
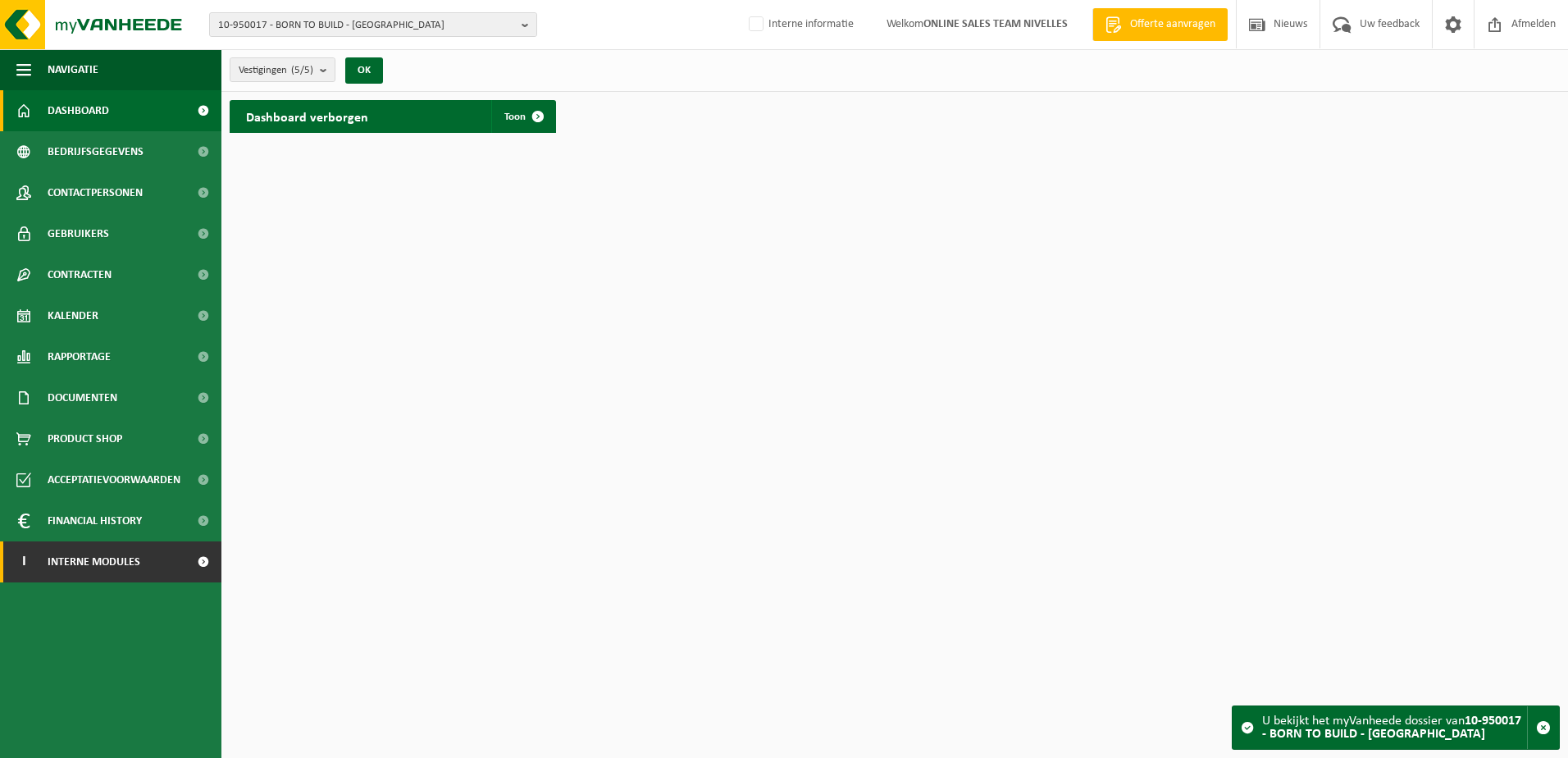
click at [165, 570] on link "I Interne modules" at bounding box center [110, 561] width 221 height 41
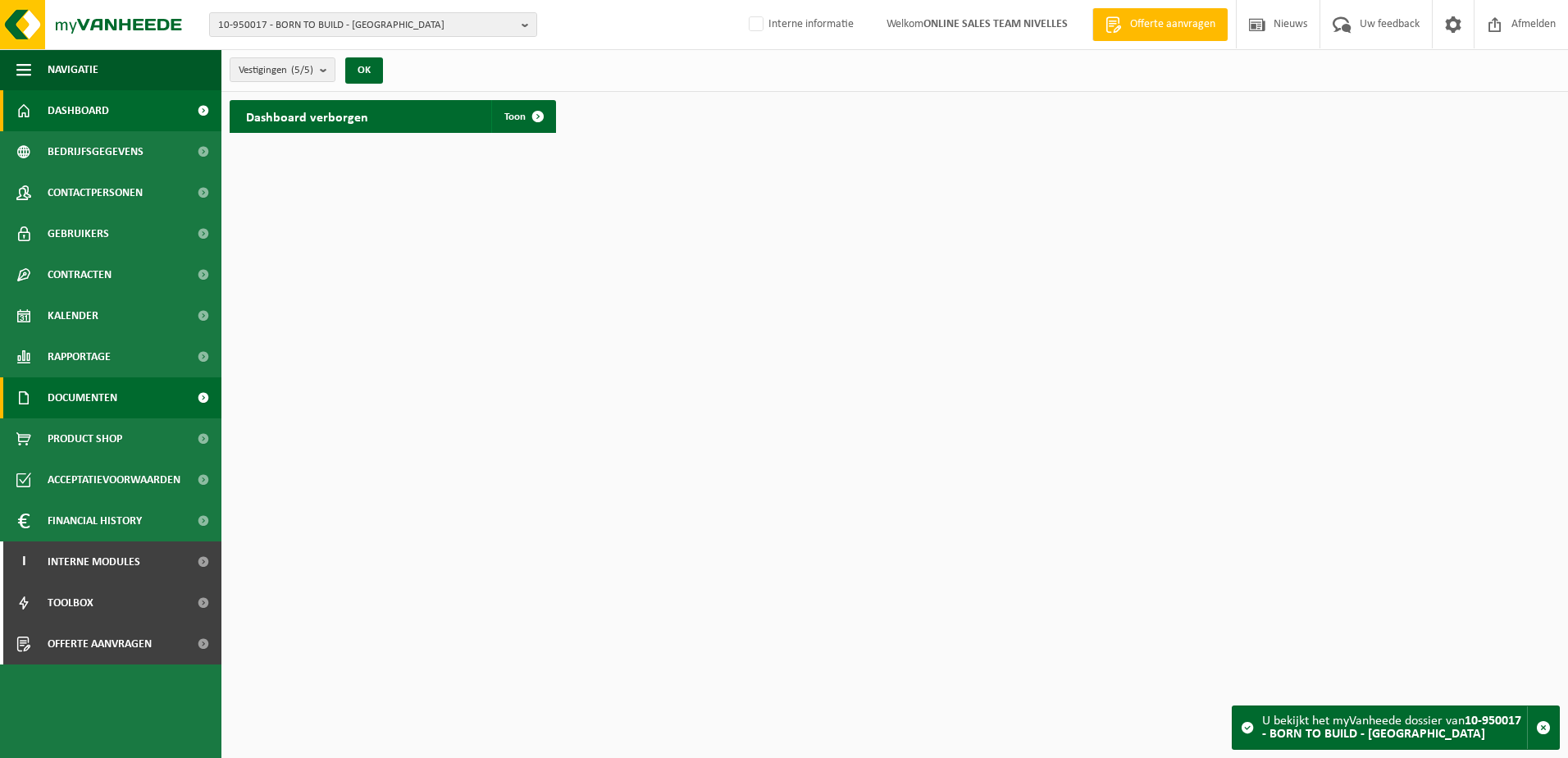
click at [145, 390] on link "Documenten" at bounding box center [110, 398] width 221 height 41
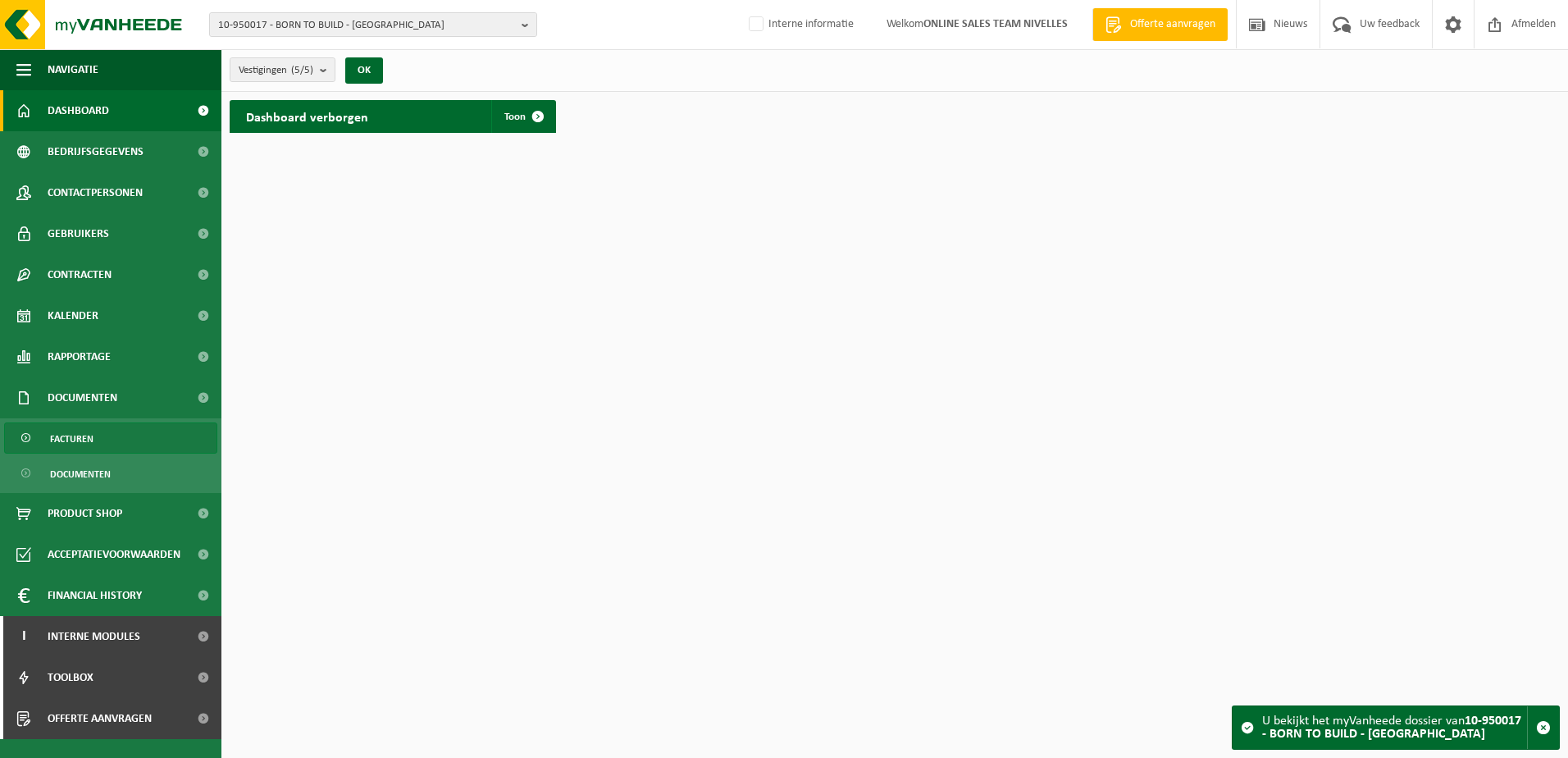
click at [165, 448] on link "Facturen" at bounding box center [111, 438] width 213 height 32
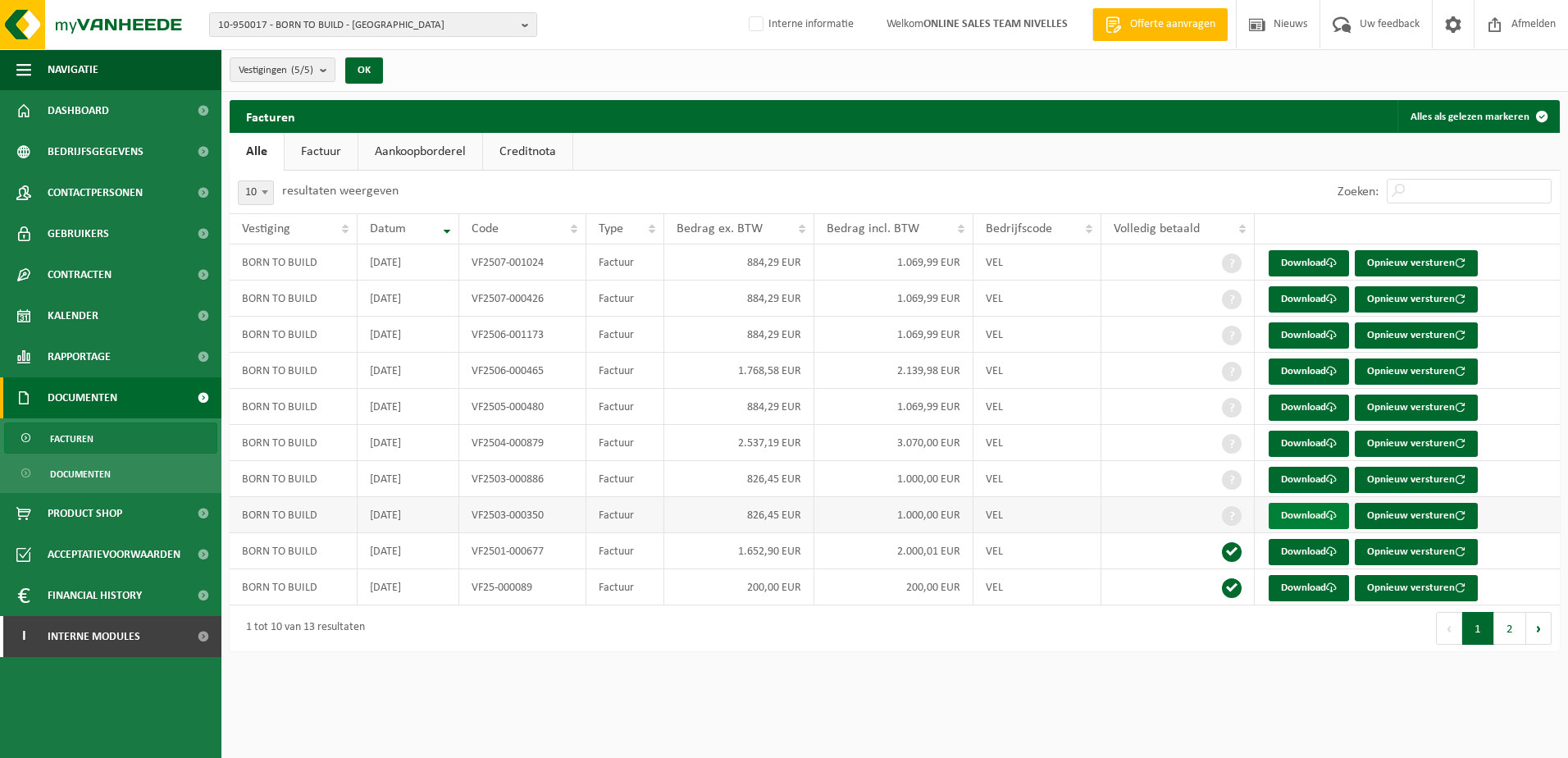
click at [1330, 516] on span at bounding box center [1331, 516] width 11 height 11
click at [1325, 478] on link "Download" at bounding box center [1309, 480] width 80 height 26
click at [1327, 473] on link "Download" at bounding box center [1309, 480] width 80 height 26
click at [1014, 667] on div "Navigatie Offerte aanvragen Nieuws Uw feedback Afmelden Dashboard Bedrijfsgegev…" at bounding box center [784, 333] width 1568 height 668
click at [1298, 445] on link "Download" at bounding box center [1309, 444] width 80 height 26
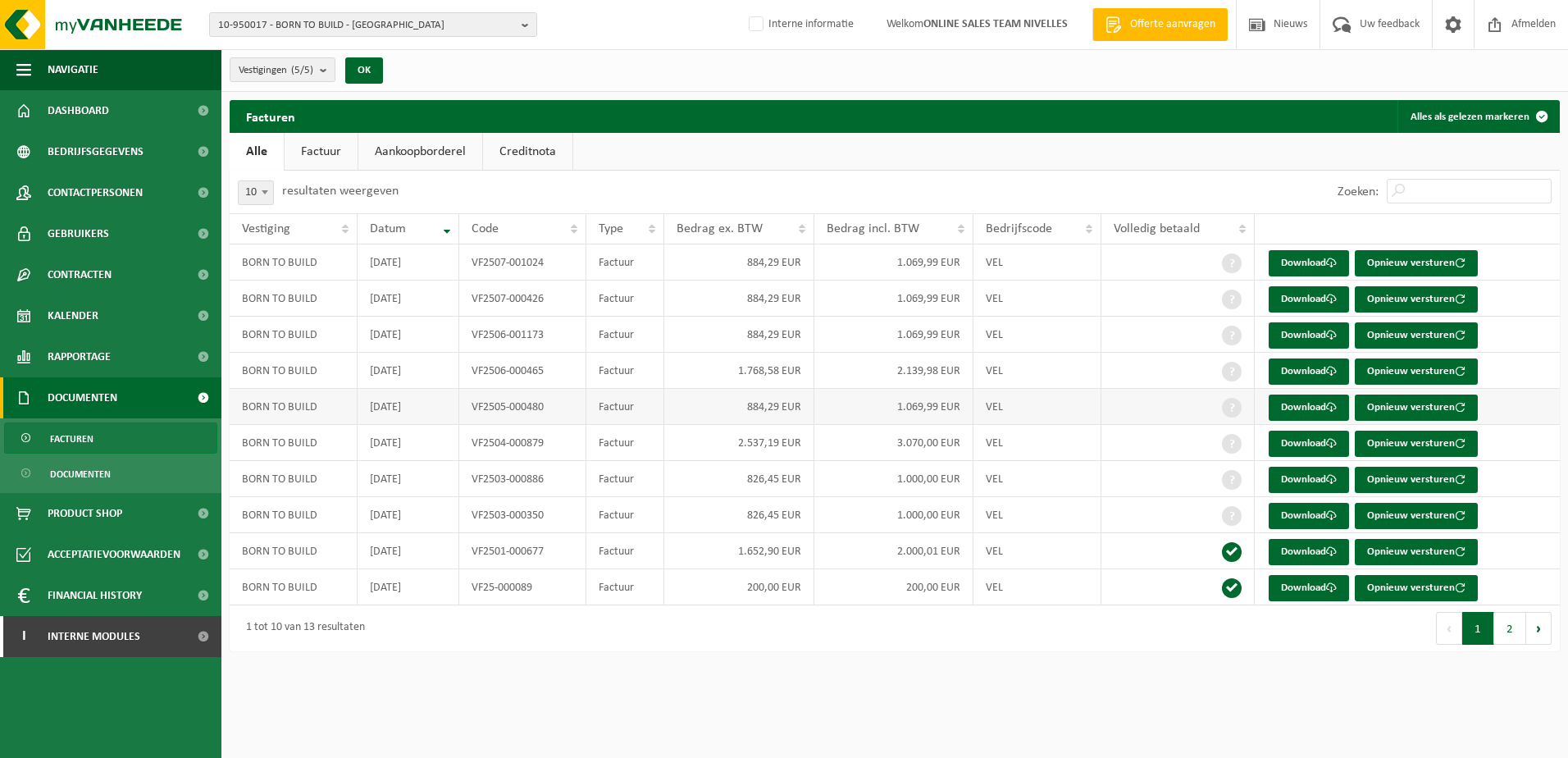
click at [690, 403] on td "884,29 EUR" at bounding box center [740, 407] width 151 height 36
click at [1299, 400] on link "Download" at bounding box center [1309, 407] width 80 height 26
click at [683, 370] on td "1.768,58 EUR" at bounding box center [740, 370] width 151 height 36
click at [1321, 369] on link "Download" at bounding box center [1309, 371] width 80 height 26
click at [726, 334] on td "884,29 EUR" at bounding box center [740, 335] width 151 height 36
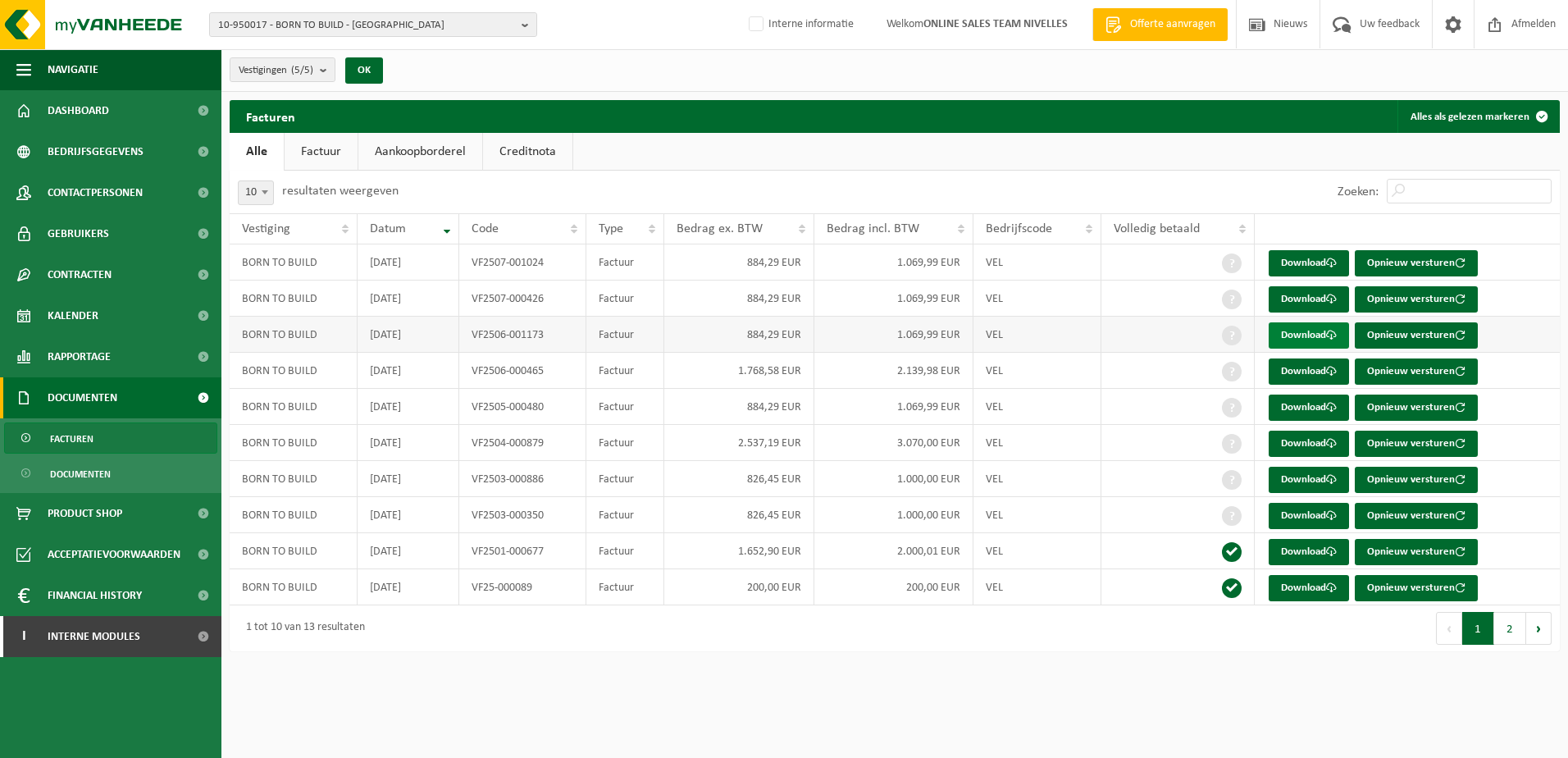
click at [1284, 335] on link "Download" at bounding box center [1309, 335] width 80 height 26
click at [709, 296] on td "884,29 EUR" at bounding box center [740, 299] width 151 height 36
click at [1273, 295] on link "Download" at bounding box center [1309, 299] width 80 height 26
click at [673, 267] on td "884,29 EUR" at bounding box center [740, 263] width 151 height 36
click at [1285, 263] on link "Download" at bounding box center [1309, 263] width 80 height 26
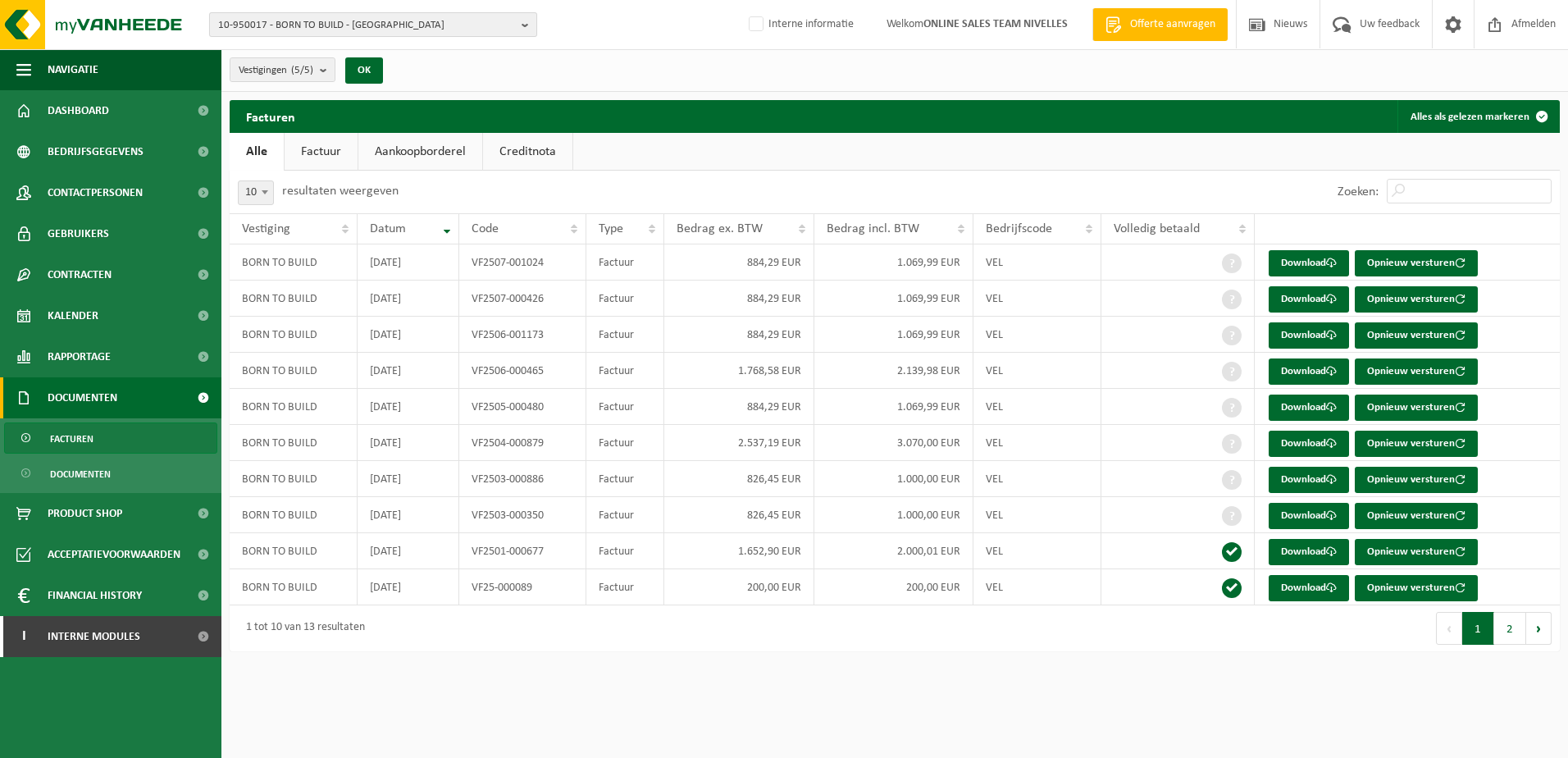
click at [525, 19] on b "button" at bounding box center [529, 24] width 14 height 23
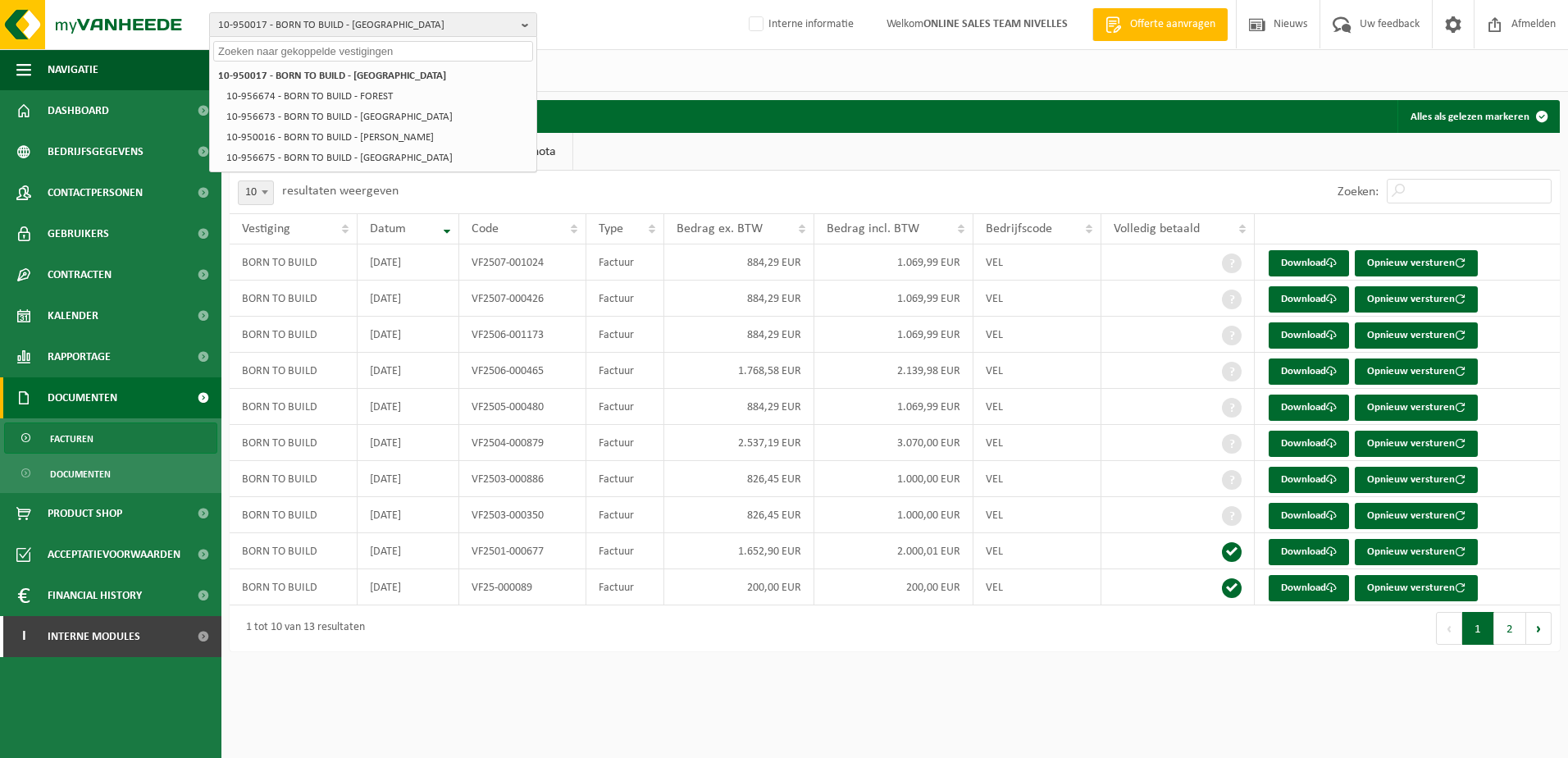
click at [407, 50] on input "text" at bounding box center [373, 51] width 320 height 21
paste input "10-950148"
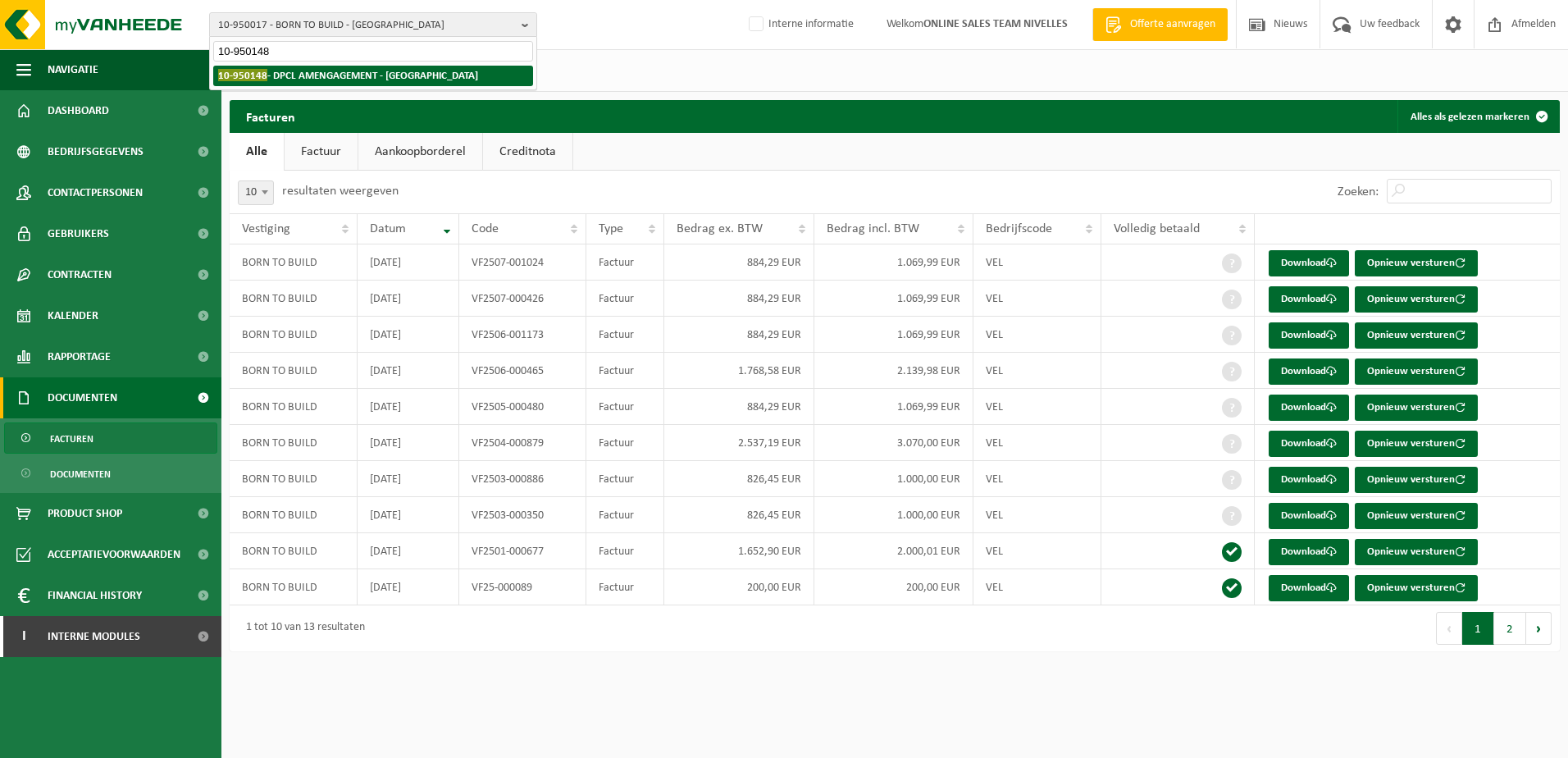
type input "10-950148"
click at [420, 74] on strong "10-950148 - DPCL AMENGAGEMENT - MONT-SAINTE-ALDEGONDE" at bounding box center [349, 75] width 260 height 13
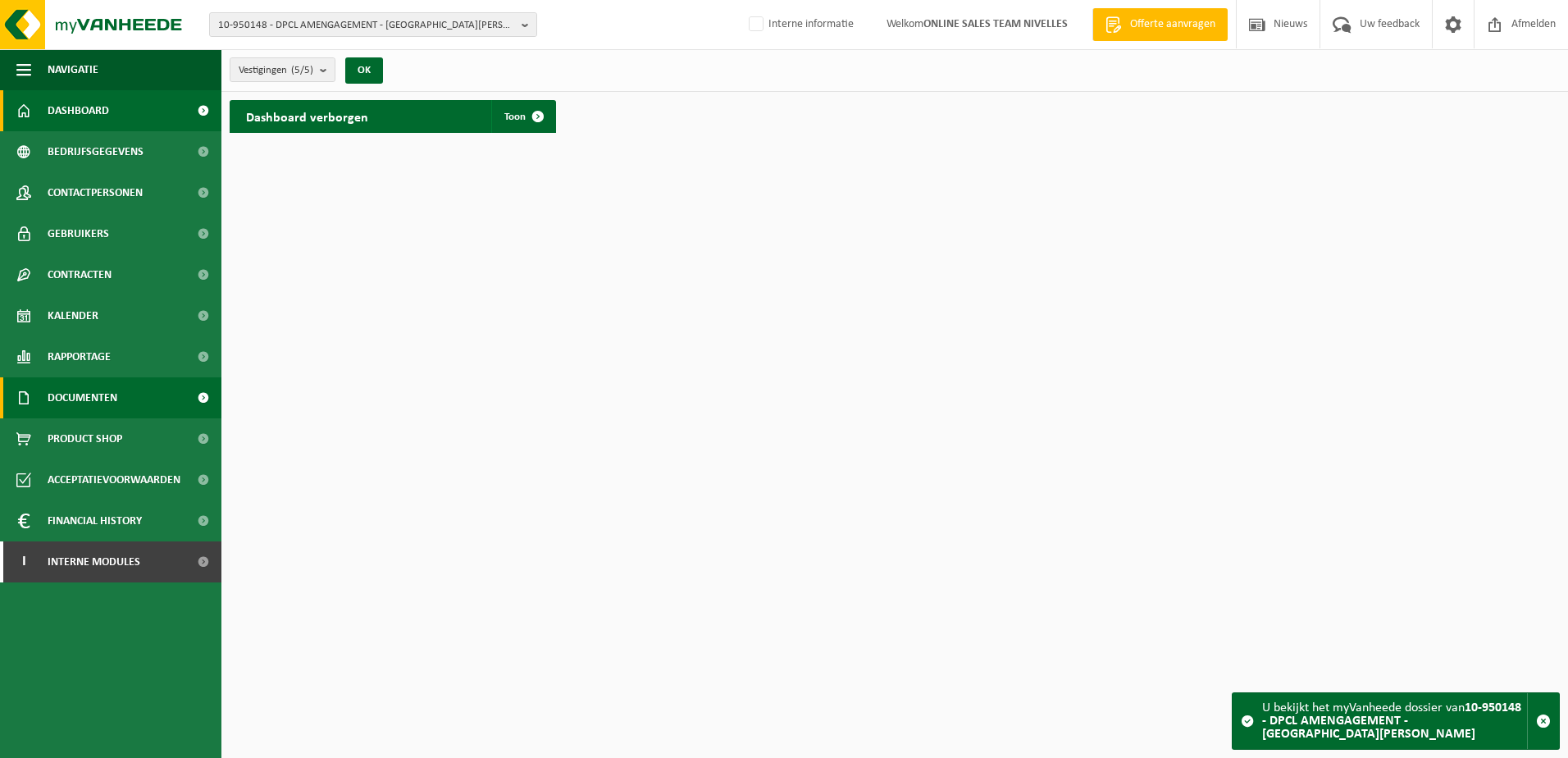
click at [88, 401] on span "Documenten" at bounding box center [82, 398] width 70 height 41
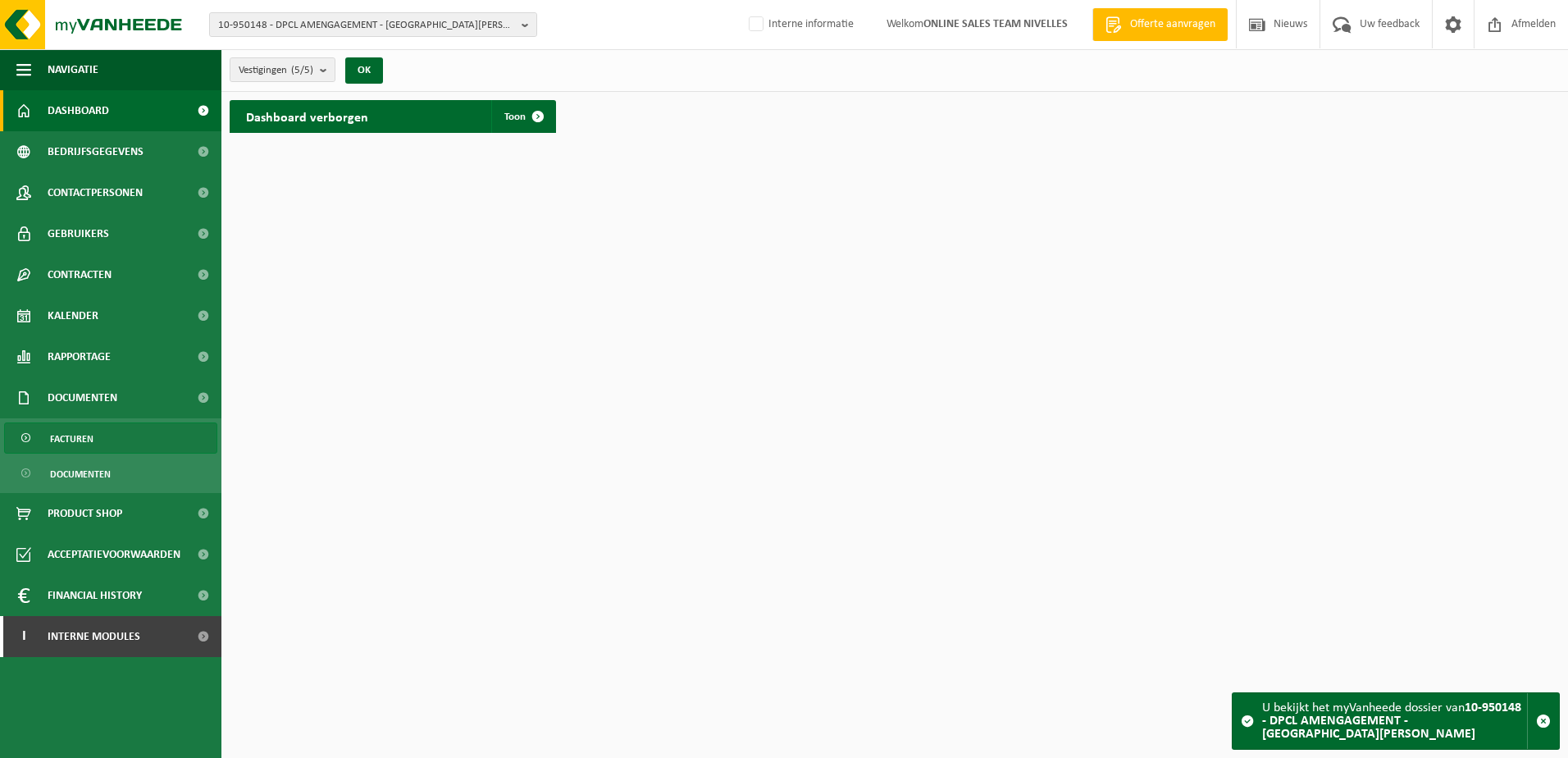
click at [94, 433] on link "Facturen" at bounding box center [111, 438] width 213 height 32
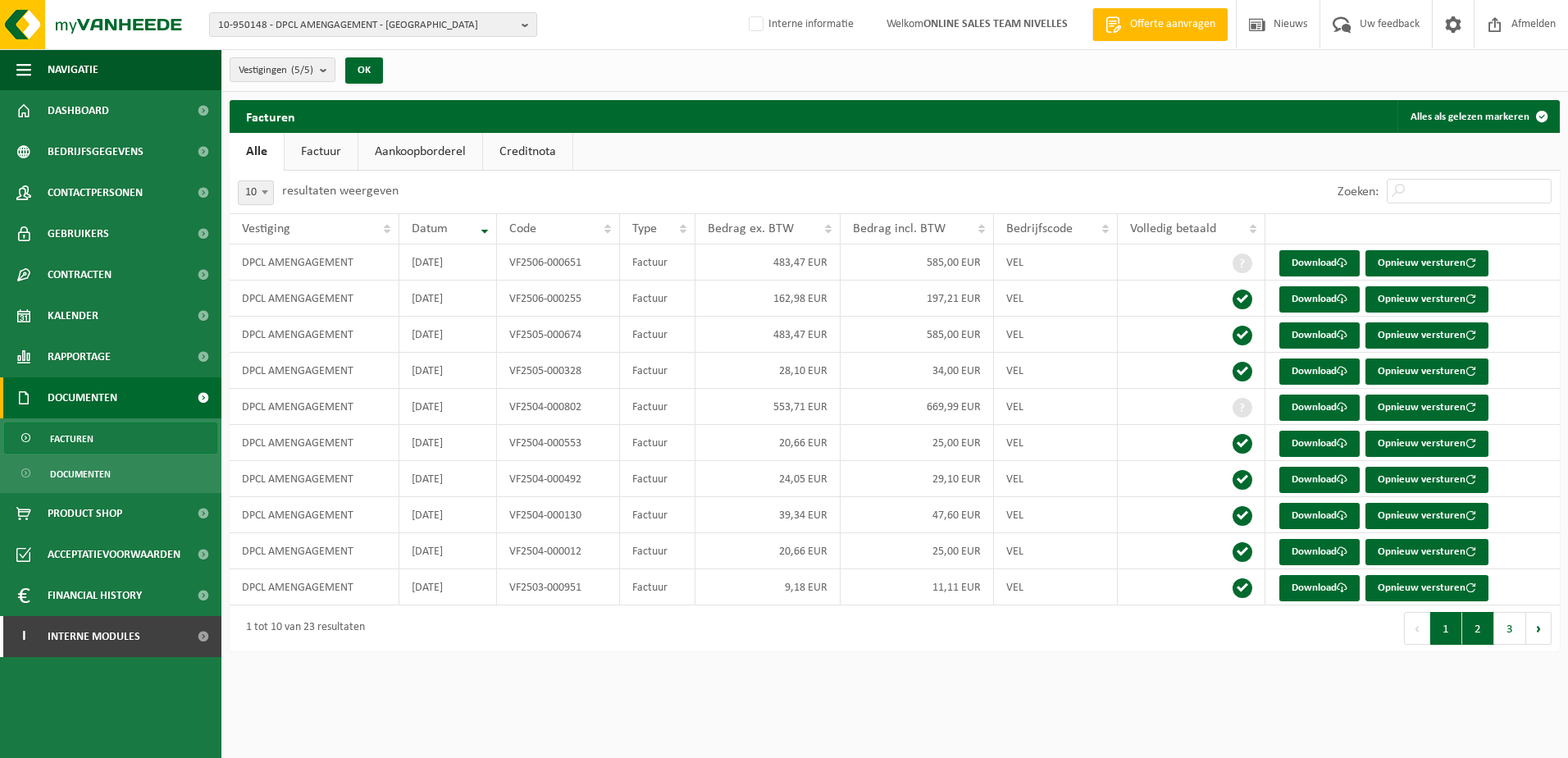
click at [1480, 637] on button "2" at bounding box center [1478, 628] width 32 height 33
click at [1508, 637] on button "3" at bounding box center [1510, 628] width 32 height 33
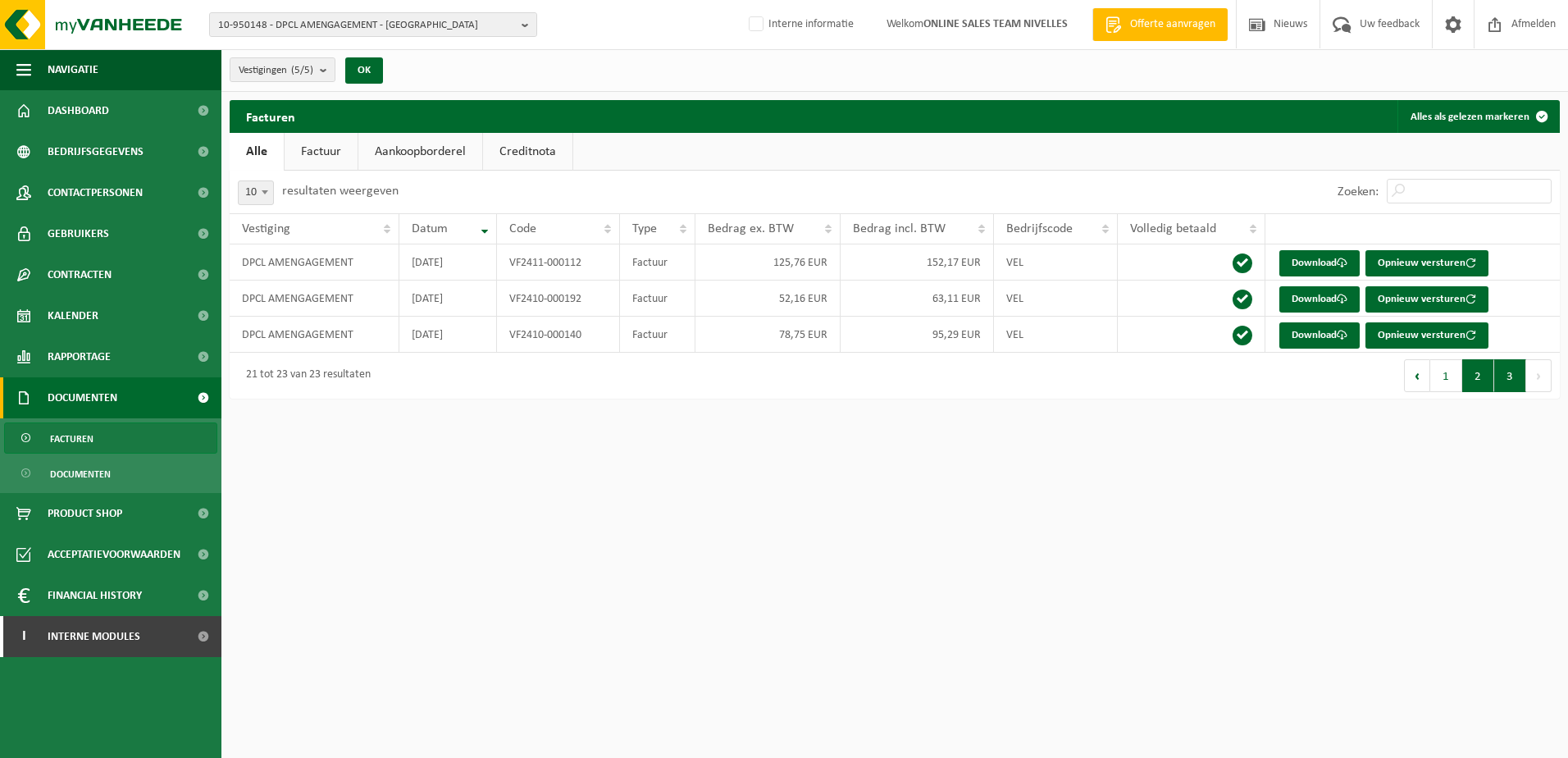
click at [1476, 385] on button "2" at bounding box center [1478, 376] width 32 height 33
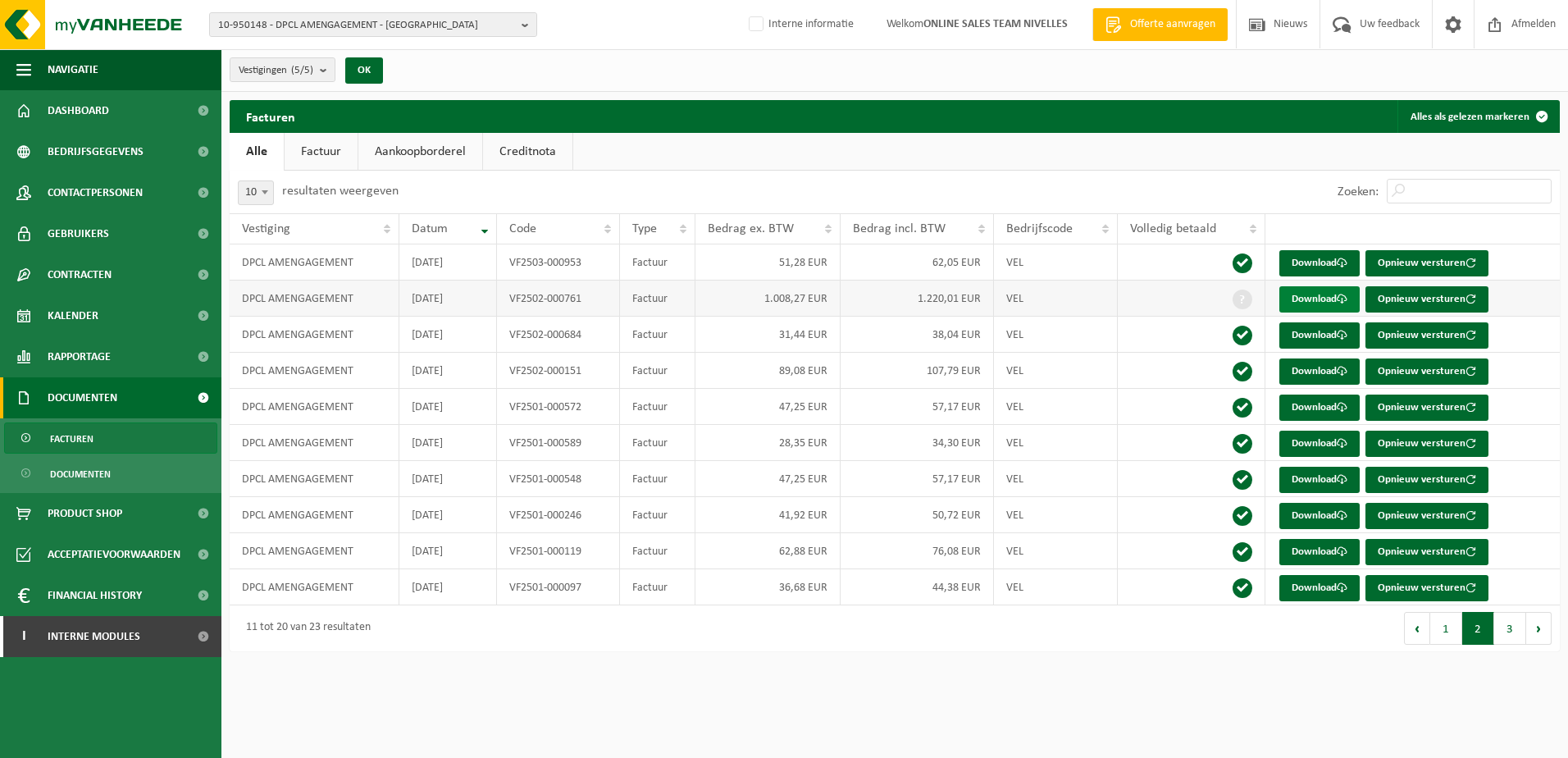
click at [1327, 293] on link "Download" at bounding box center [1320, 299] width 80 height 26
click at [1445, 634] on button "1" at bounding box center [1446, 628] width 32 height 33
click at [1340, 405] on span at bounding box center [1342, 407] width 11 height 11
click at [746, 694] on html "10-950148 - DPCL AMENGAGEMENT - MONT-SAINTE-ALDEGONDE 10-950148 - DPCL AMENGAGE…" at bounding box center [784, 379] width 1568 height 758
click at [1345, 263] on span at bounding box center [1342, 263] width 11 height 11
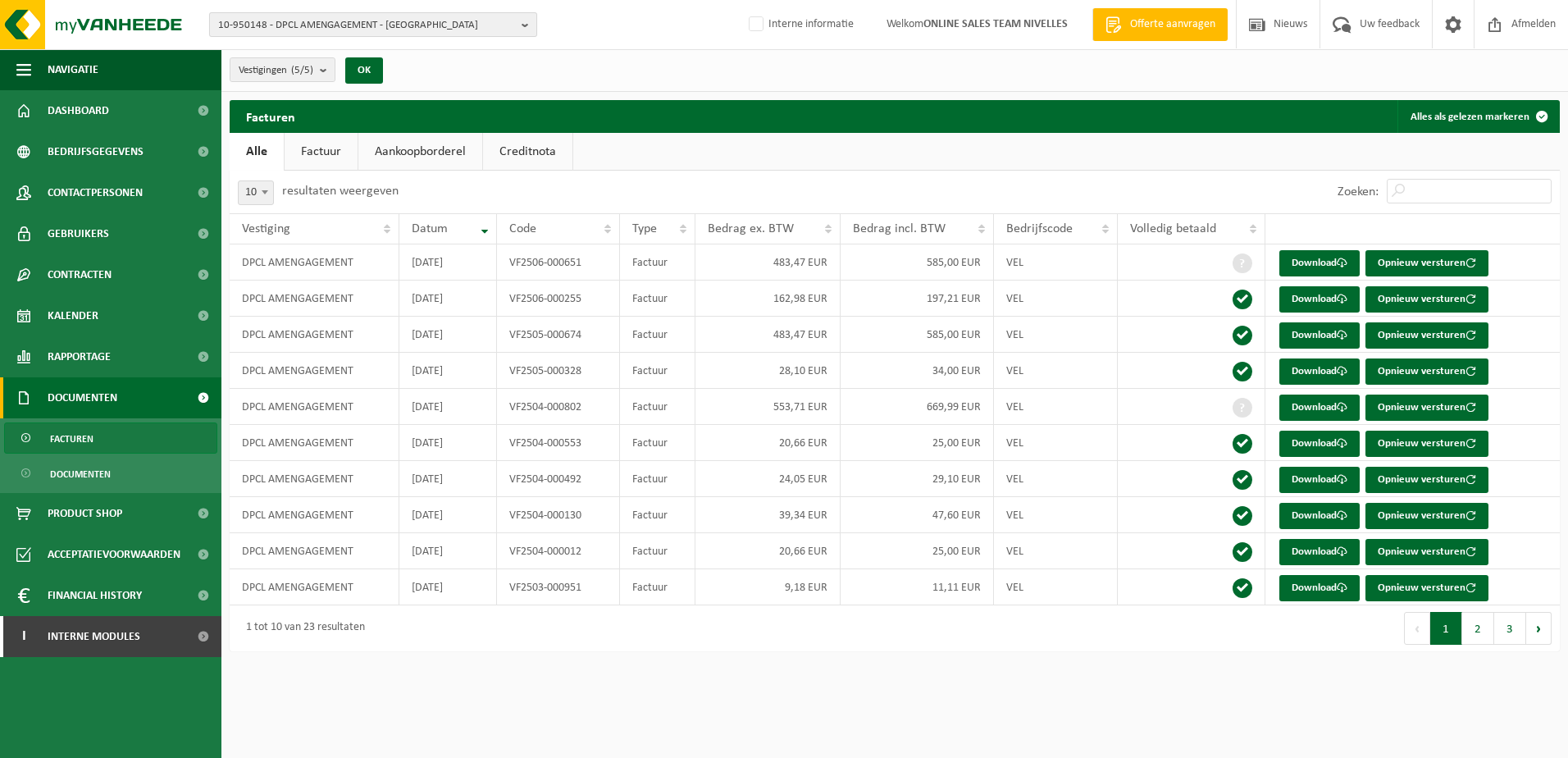
click at [523, 32] on b "button" at bounding box center [529, 24] width 14 height 23
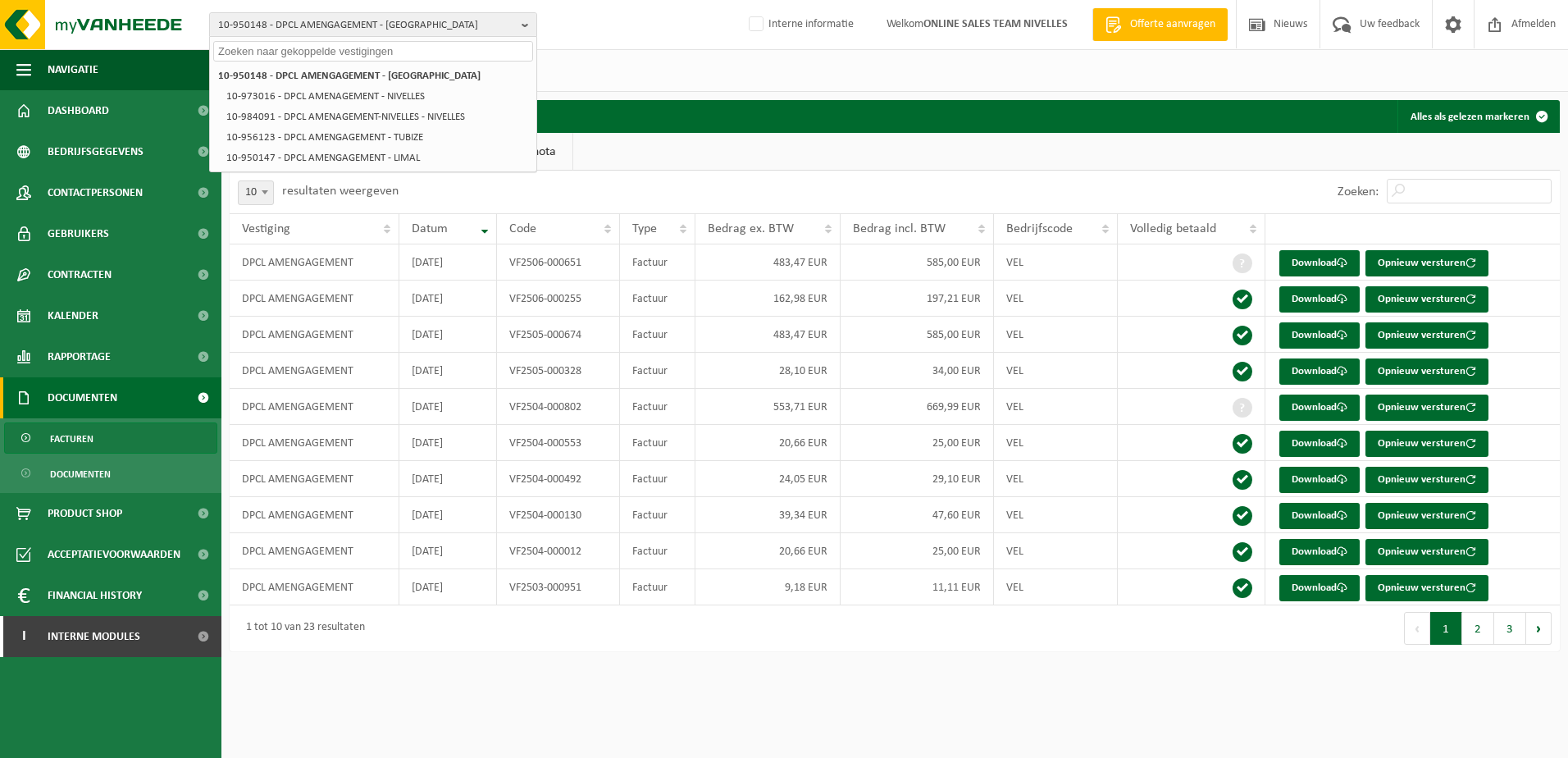
click at [472, 51] on input "text" at bounding box center [373, 51] width 320 height 21
paste input "10-950175"
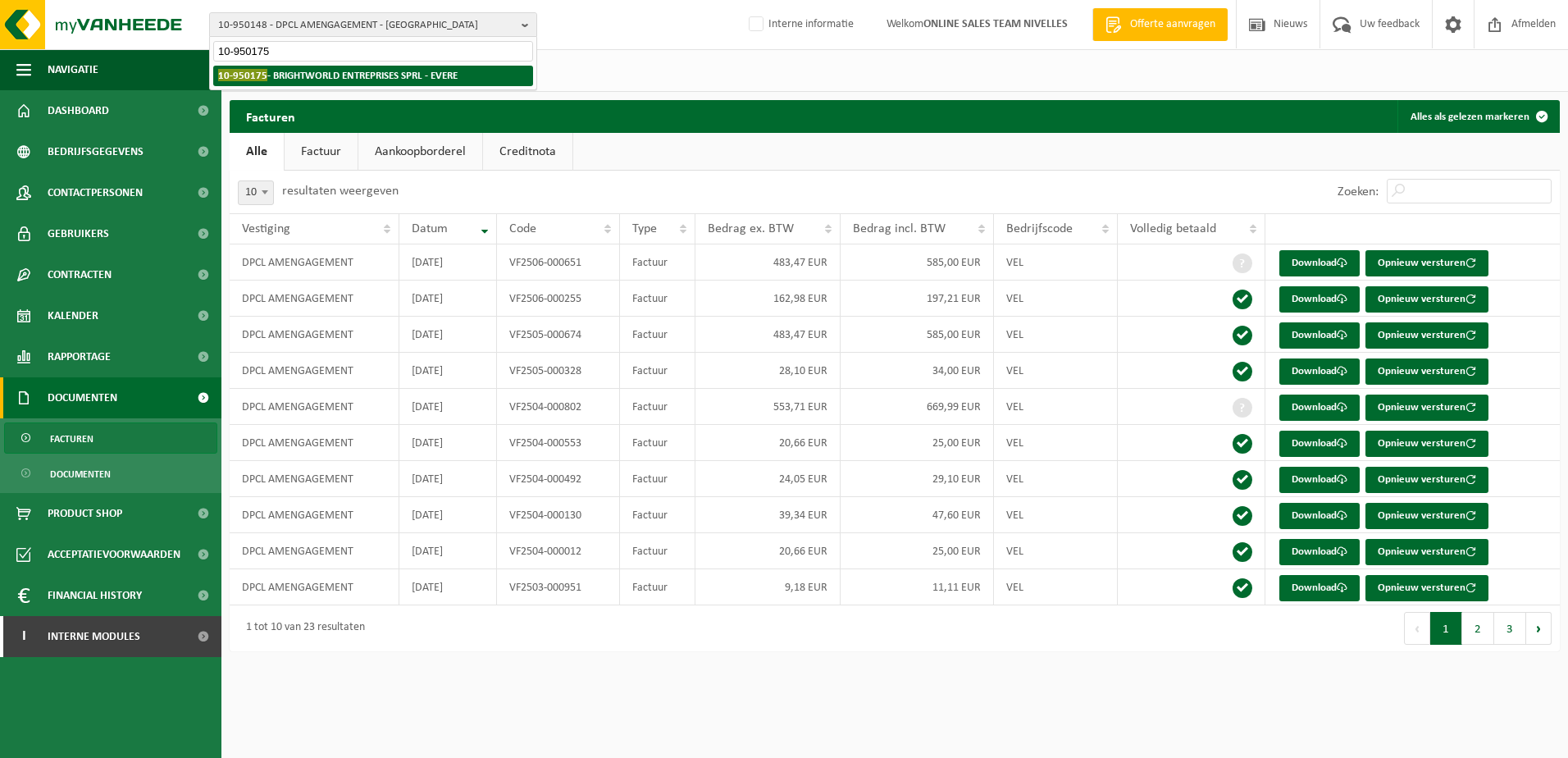
type input "10-950175"
click at [378, 75] on strong "10-950175 - BRIGHTWORLD ENTREPRISES SPRL - EVERE" at bounding box center [338, 75] width 239 height 13
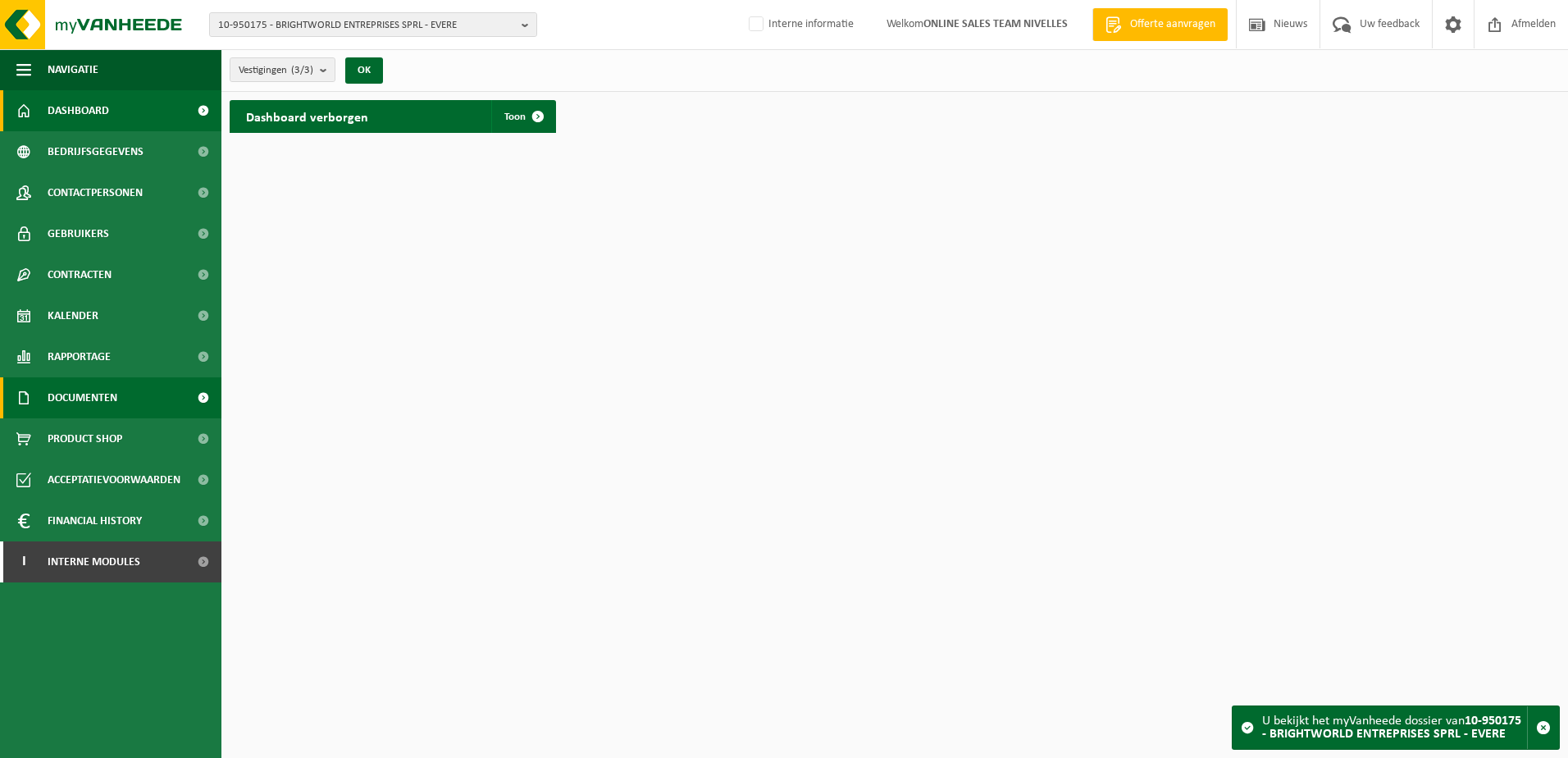
click at [126, 401] on link "Documenten" at bounding box center [110, 398] width 221 height 41
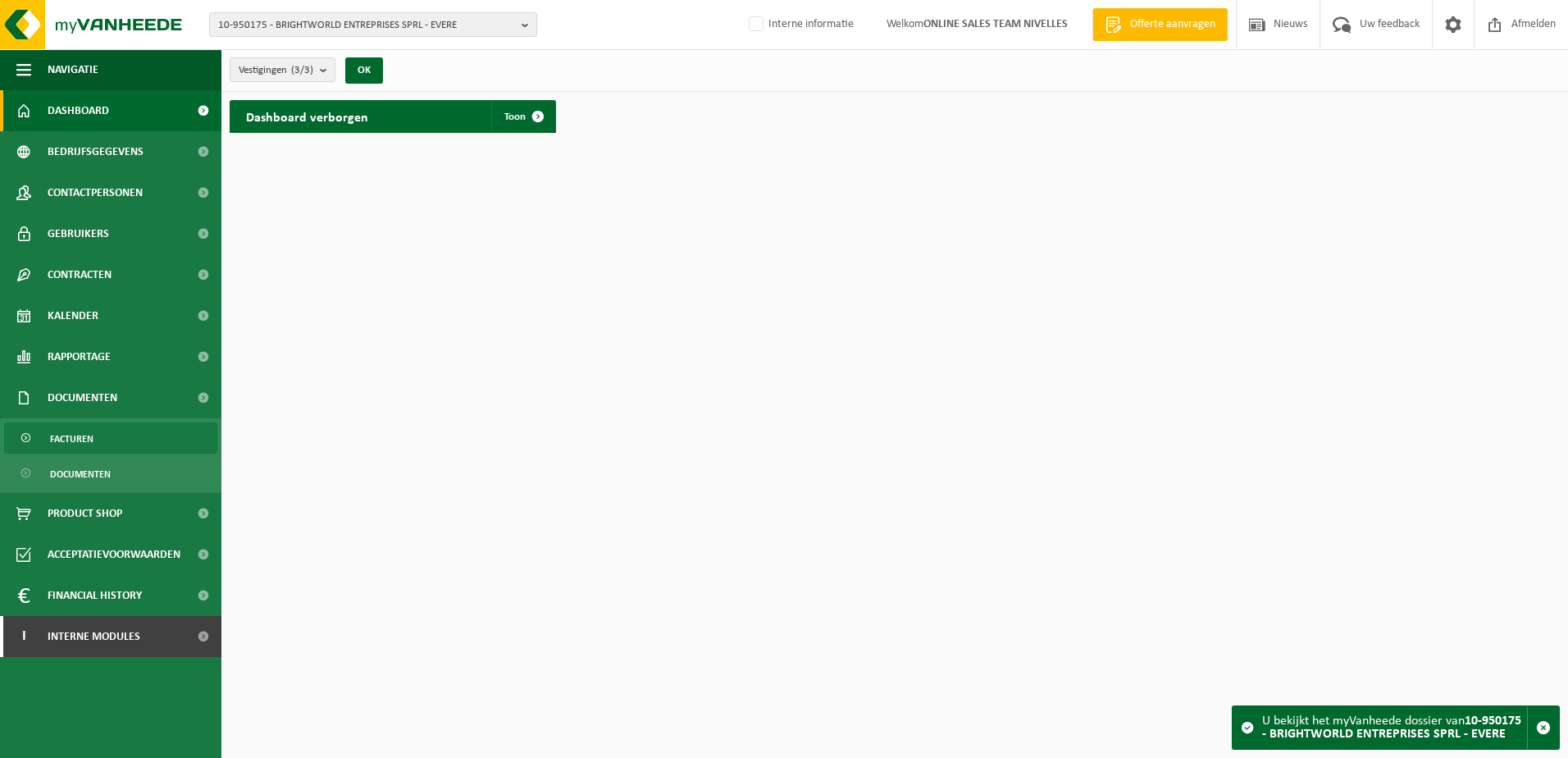
click at [123, 432] on link "Facturen" at bounding box center [111, 438] width 213 height 32
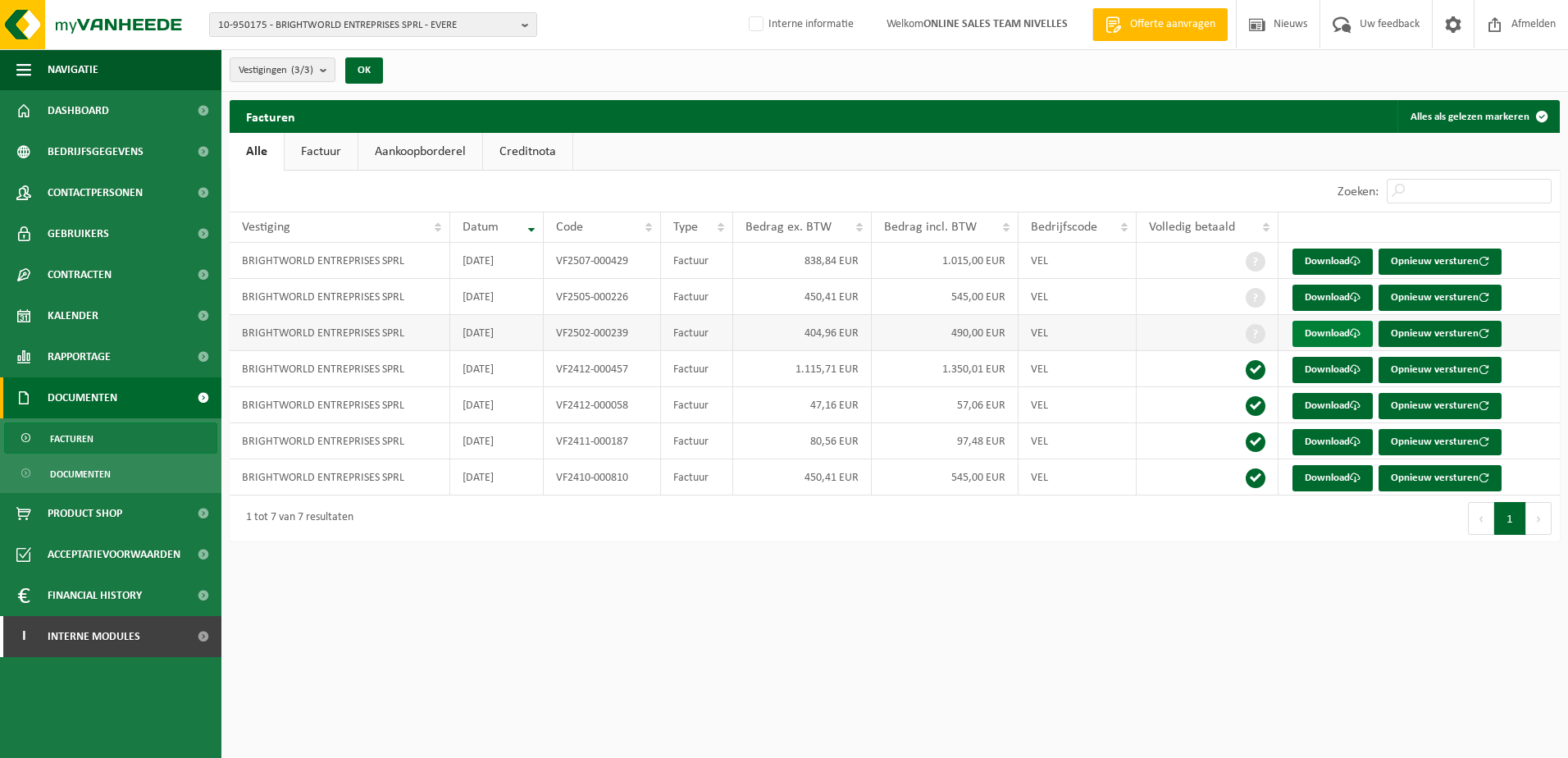
click at [1312, 332] on link "Download" at bounding box center [1332, 333] width 80 height 26
click at [1342, 297] on link "Download" at bounding box center [1332, 297] width 80 height 26
click at [852, 596] on html "10-950175 - BRIGHTWORLD ENTREPRISES SPRL - EVERE 10-950175 - BRIGHTWORLD ENTREP…" at bounding box center [784, 379] width 1568 height 758
click at [1305, 257] on link "Download" at bounding box center [1332, 261] width 80 height 26
